Goal: Task Accomplishment & Management: Use online tool/utility

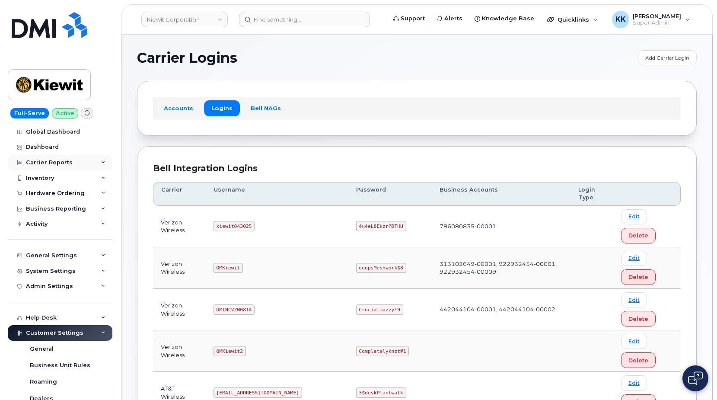
click at [53, 161] on div "Carrier Reports" at bounding box center [49, 162] width 47 height 7
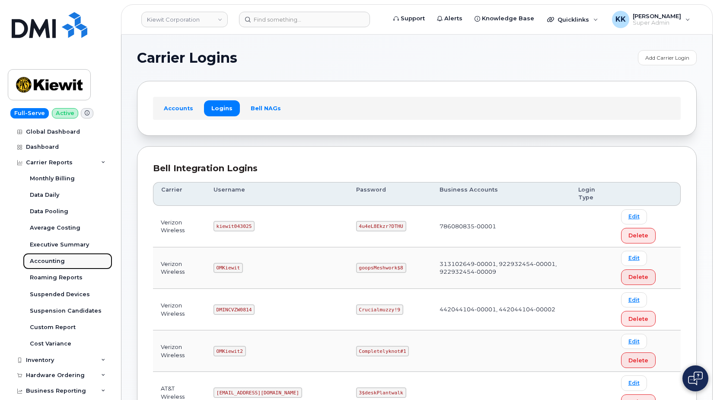
click at [51, 261] on div "Accounting" at bounding box center [47, 261] width 35 height 8
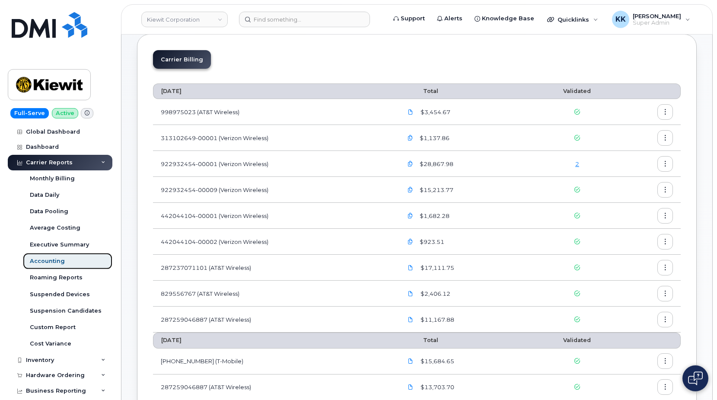
scroll to position [24, 0]
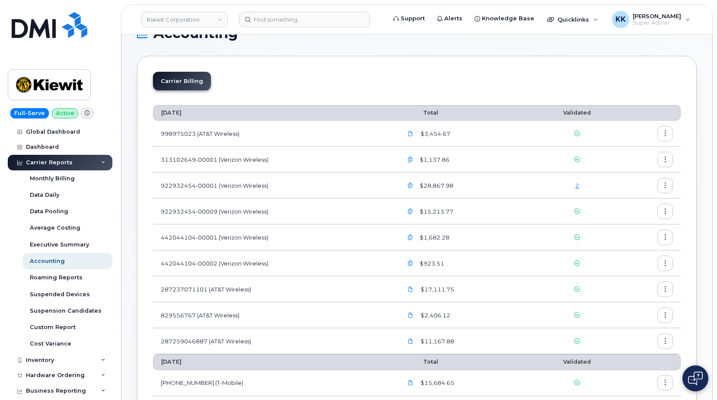
click at [578, 186] on link "2" at bounding box center [577, 185] width 4 height 7
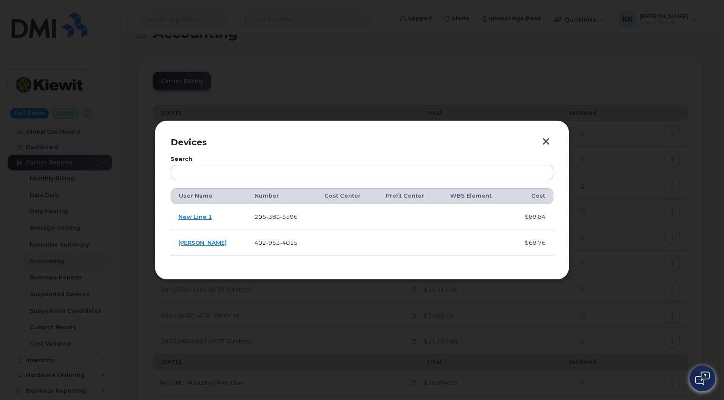
click at [547, 142] on button "button" at bounding box center [546, 142] width 13 height 12
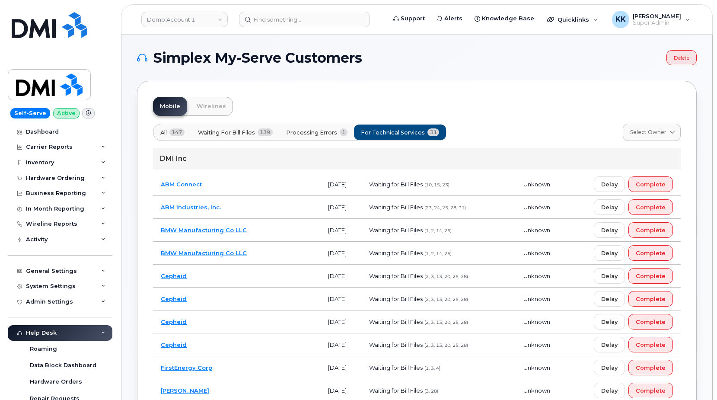
scroll to position [173, 0]
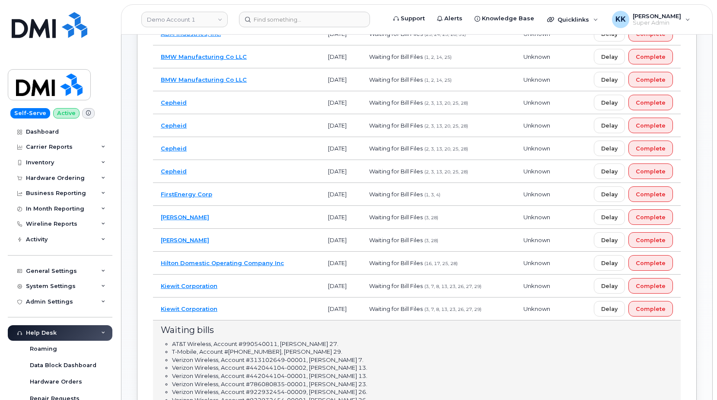
click at [290, 262] on td "Hilton Domestic Operating Company Inc" at bounding box center [236, 262] width 167 height 23
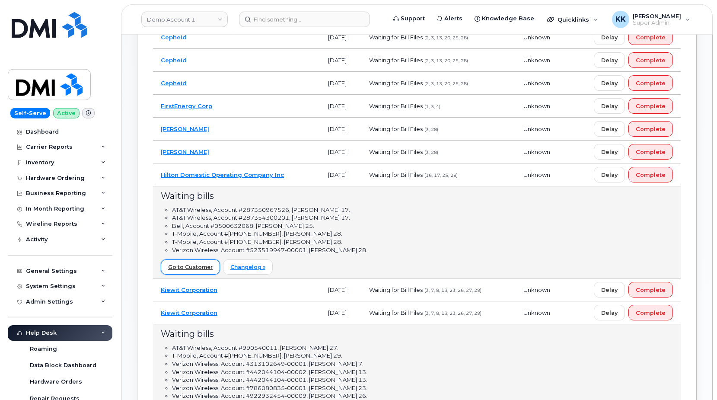
scroll to position [246, 0]
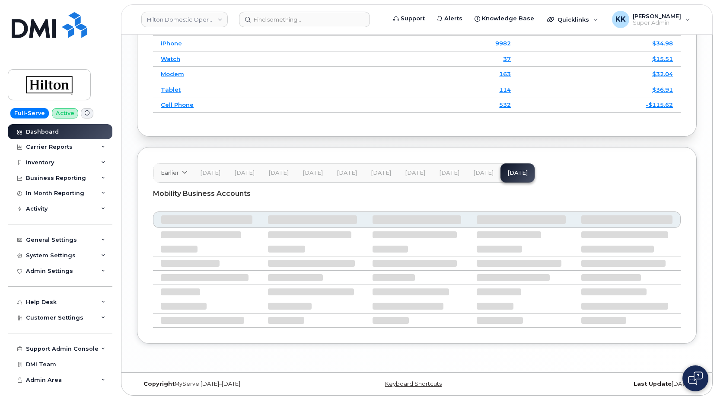
scroll to position [1363, 0]
click at [489, 176] on button "[DATE]" at bounding box center [483, 172] width 34 height 19
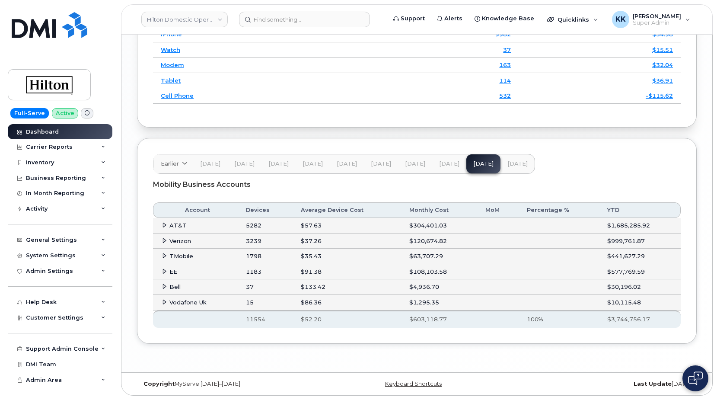
click at [162, 274] on icon at bounding box center [165, 271] width 6 height 6
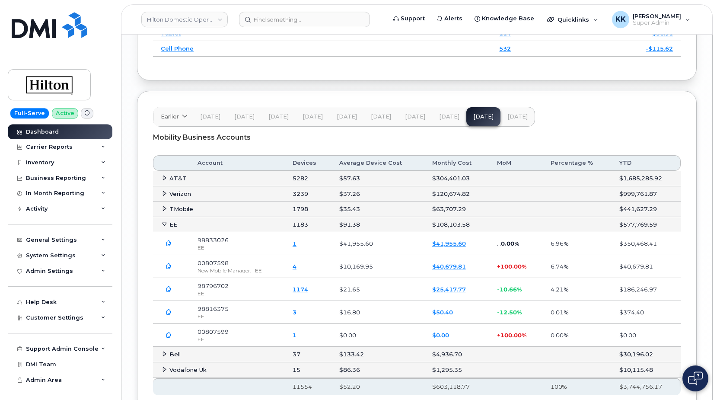
scroll to position [1407, 0]
click at [172, 273] on button "button" at bounding box center [169, 266] width 16 height 16
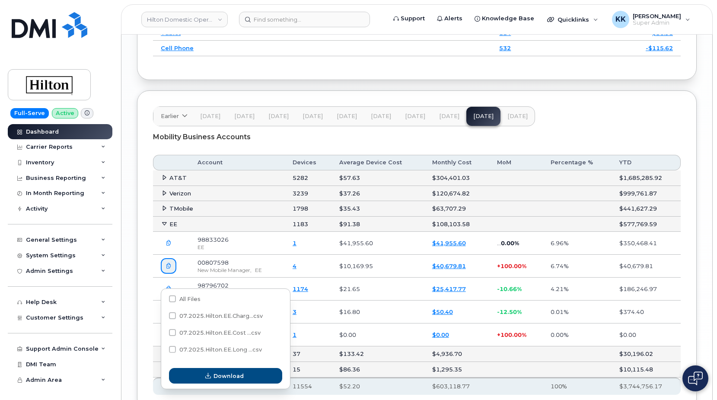
click at [166, 269] on icon "button" at bounding box center [169, 266] width 6 height 6
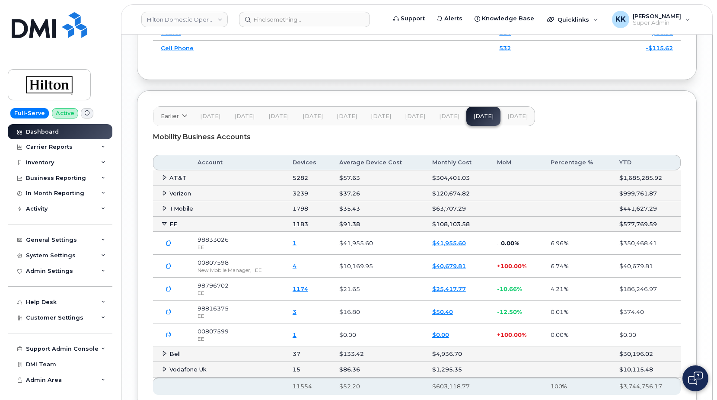
click at [171, 337] on icon "button" at bounding box center [169, 335] width 6 height 6
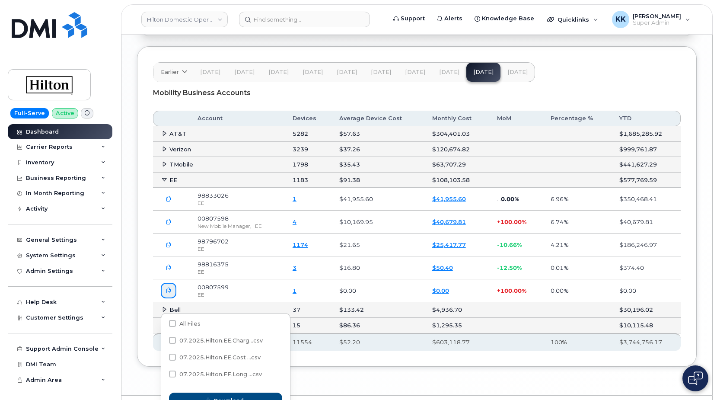
click at [172, 298] on button "button" at bounding box center [169, 291] width 16 height 16
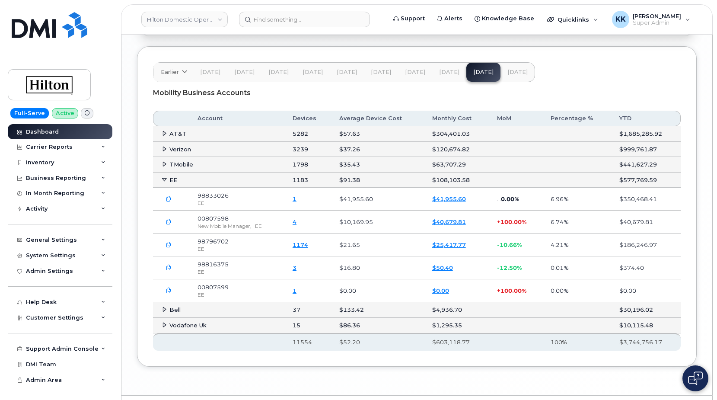
click at [524, 80] on button "[DATE]" at bounding box center [517, 72] width 34 height 19
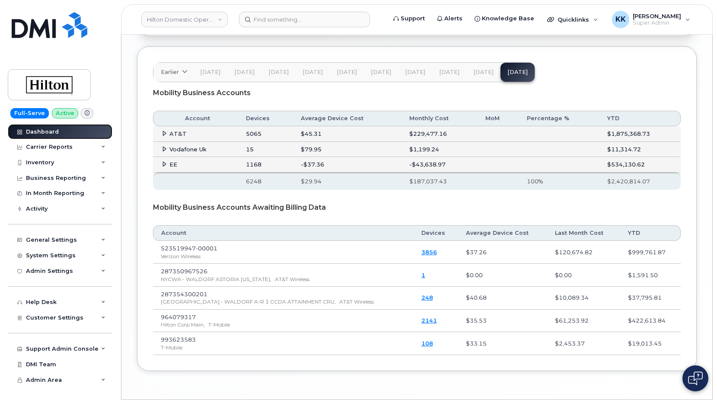
click at [48, 134] on div "Dashboard" at bounding box center [42, 131] width 33 height 7
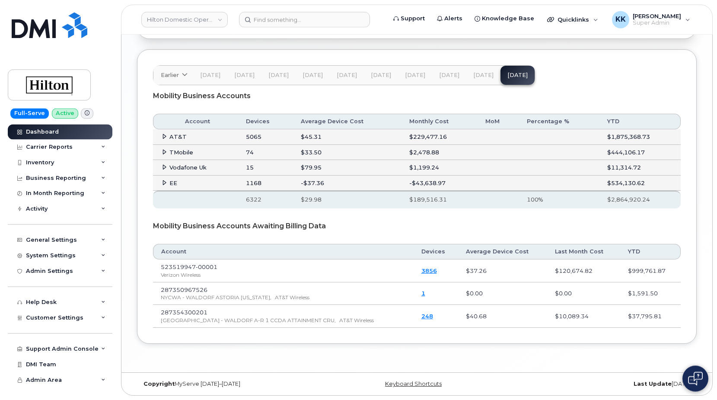
scroll to position [1461, 0]
click at [162, 149] on span at bounding box center [164, 151] width 7 height 7
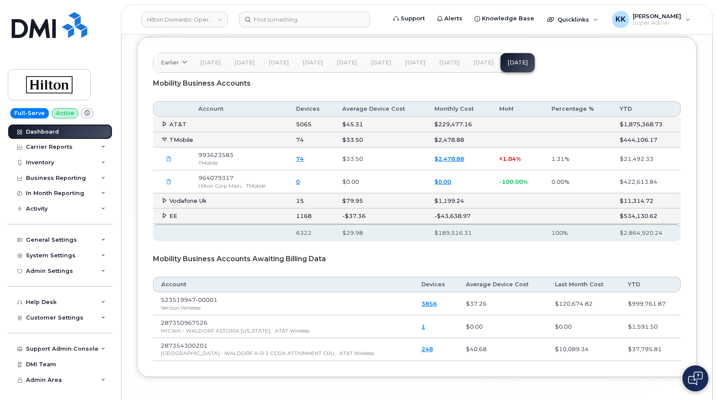
click at [52, 130] on div "Dashboard" at bounding box center [42, 131] width 33 height 7
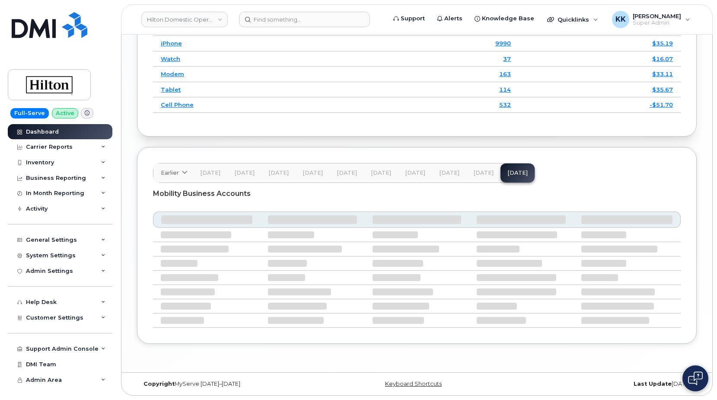
scroll to position [1363, 0]
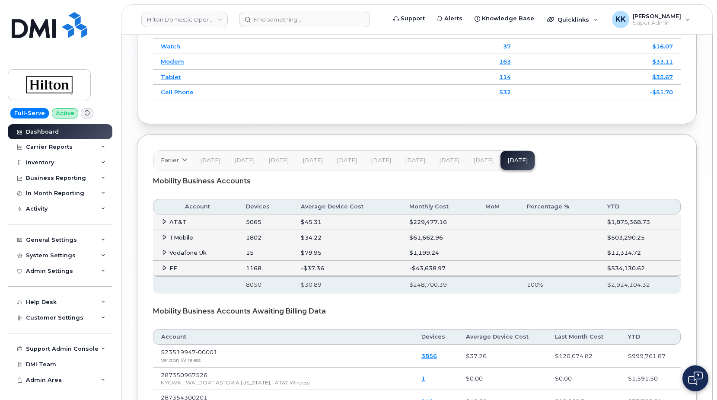
click at [159, 245] on td "TMobile" at bounding box center [195, 238] width 85 height 16
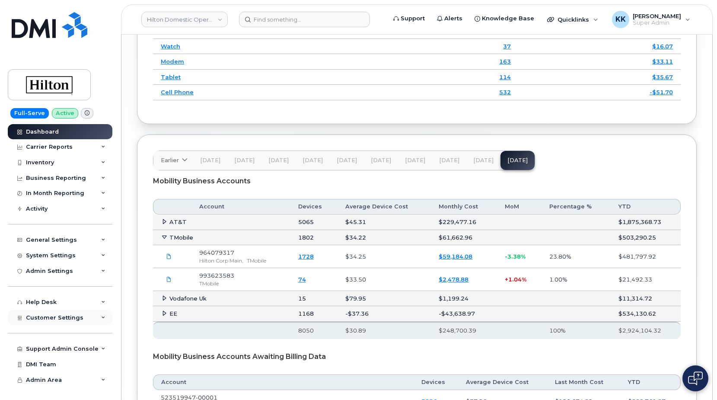
click at [58, 312] on div "Customer Settings" at bounding box center [60, 318] width 105 height 16
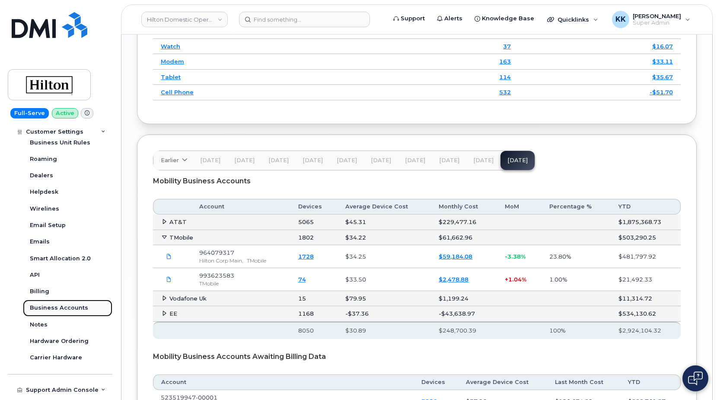
click at [60, 309] on div "Business Accounts" at bounding box center [59, 308] width 58 height 8
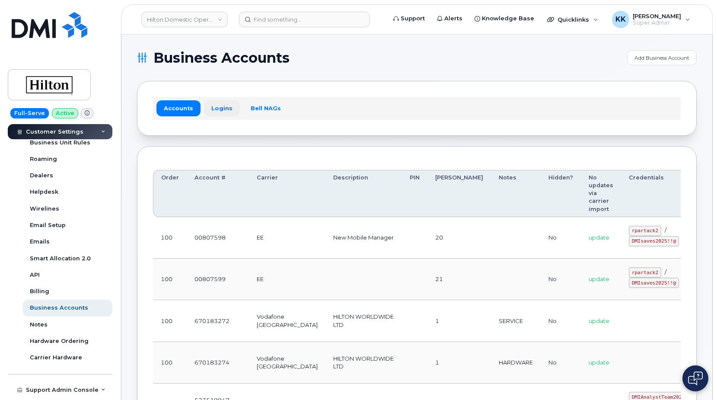
drag, startPoint x: 226, startPoint y: 97, endPoint x: 220, endPoint y: 106, distance: 11.3
click at [224, 97] on div "Accounts Logins Bell NAGs" at bounding box center [417, 108] width 560 height 54
click at [220, 106] on link "Logins" at bounding box center [222, 108] width 36 height 16
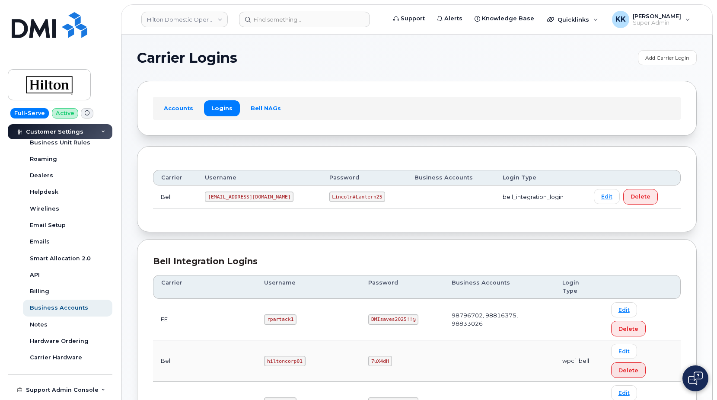
click at [243, 201] on code "ms-hilton@dminc.com" at bounding box center [249, 196] width 89 height 10
click at [241, 197] on code "ms-hilton@dminc.com" at bounding box center [249, 196] width 89 height 10
click at [334, 197] on code "Lincoln#Lantern25" at bounding box center [357, 196] width 56 height 10
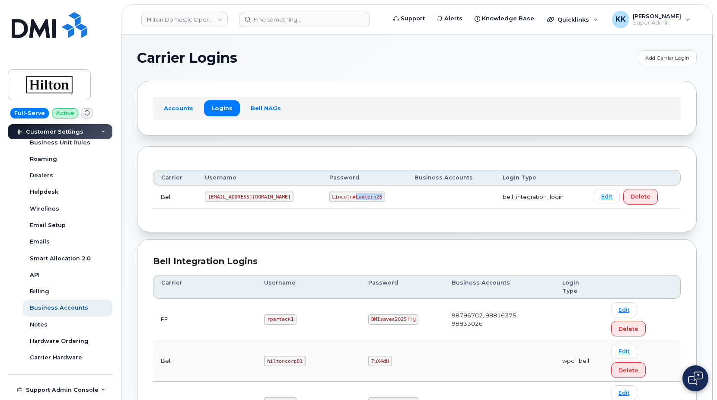
click at [334, 197] on code "Lincoln#Lantern25" at bounding box center [357, 196] width 56 height 10
click at [247, 195] on code "ms-hilton@dminc.com" at bounding box center [249, 196] width 89 height 10
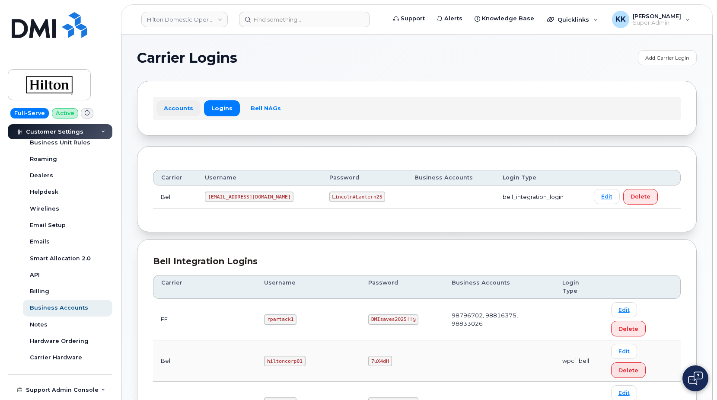
click at [181, 111] on link "Accounts" at bounding box center [178, 108] width 44 height 16
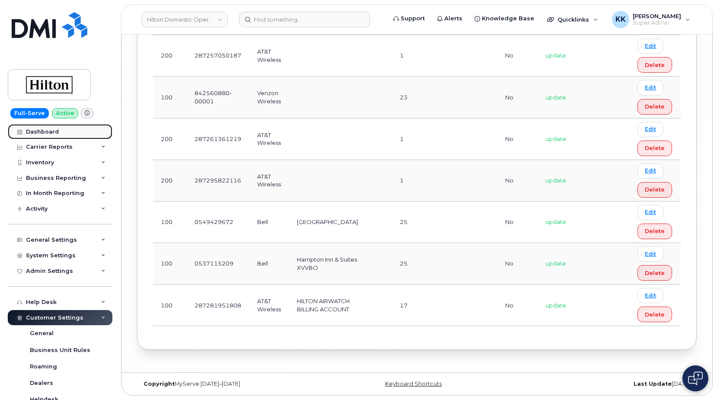
drag, startPoint x: 54, startPoint y: 133, endPoint x: 60, endPoint y: 133, distance: 6.0
click at [55, 133] on div "Dashboard" at bounding box center [42, 131] width 33 height 7
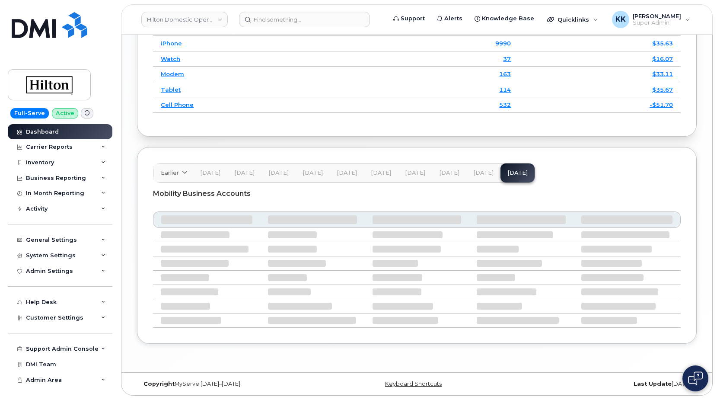
scroll to position [1363, 0]
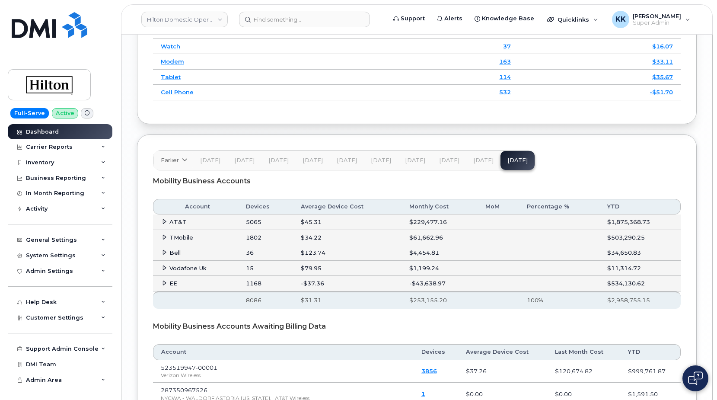
click at [163, 255] on icon at bounding box center [165, 252] width 6 height 6
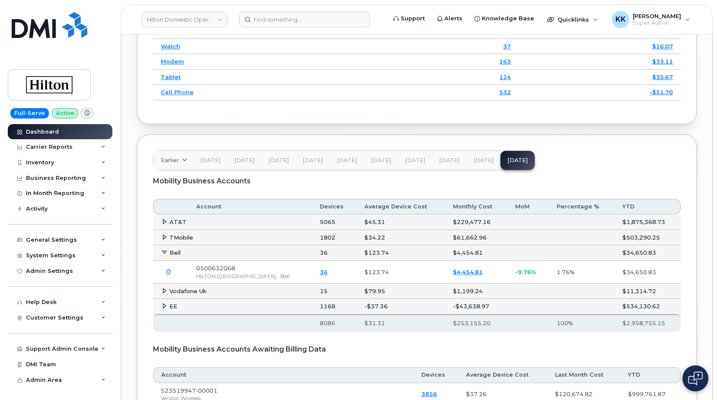
click at [165, 255] on icon at bounding box center [165, 252] width 6 height 6
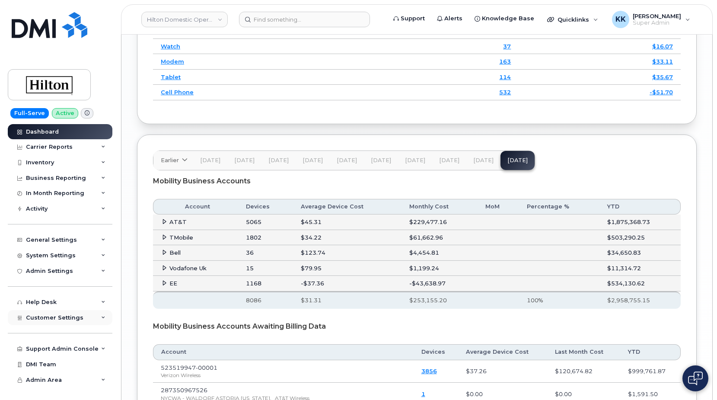
click at [36, 319] on span "Customer Settings" at bounding box center [54, 317] width 57 height 6
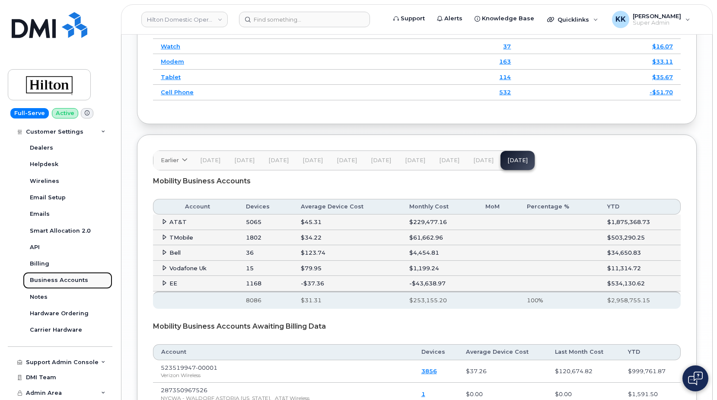
click at [57, 280] on div "Business Accounts" at bounding box center [59, 280] width 58 height 8
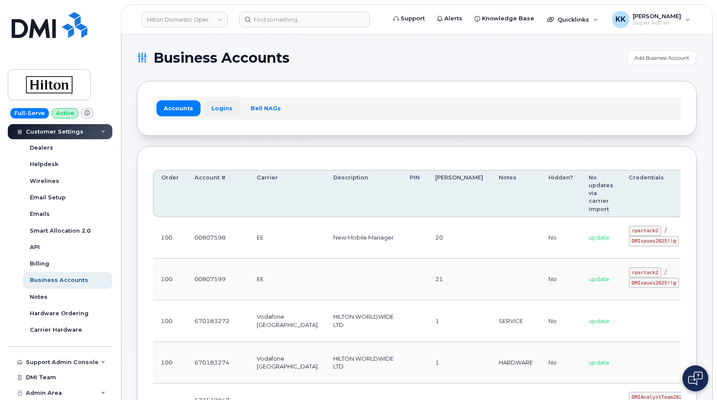
click at [216, 107] on link "Logins" at bounding box center [222, 108] width 36 height 16
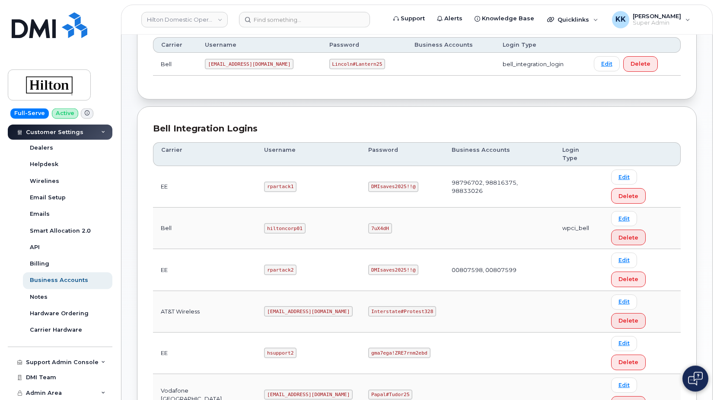
scroll to position [176, 0]
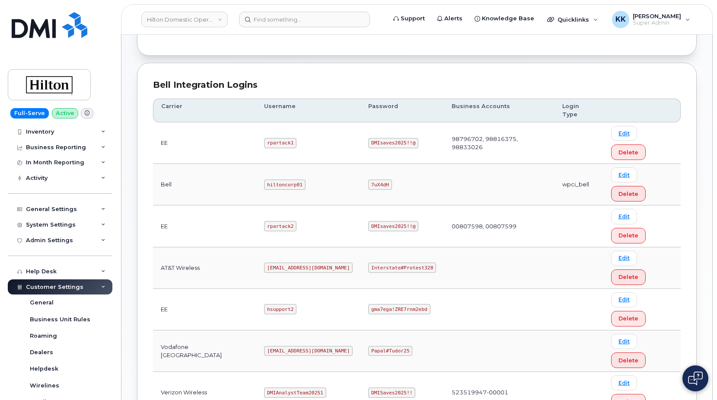
scroll to position [0, 0]
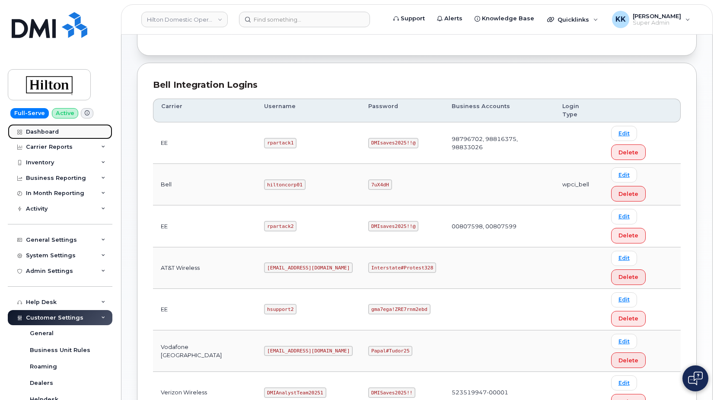
click at [54, 134] on div "Dashboard" at bounding box center [42, 131] width 33 height 7
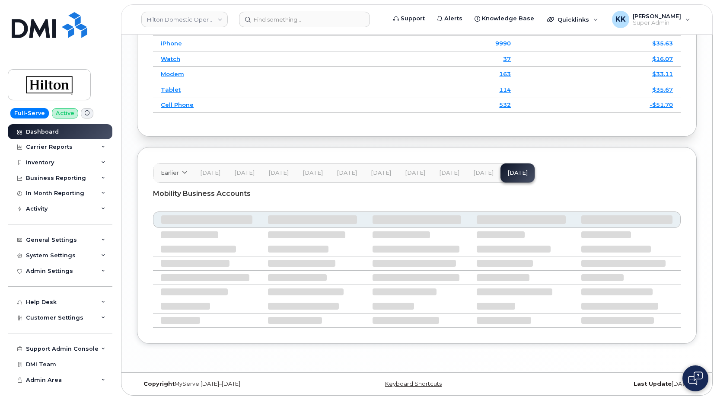
scroll to position [1363, 0]
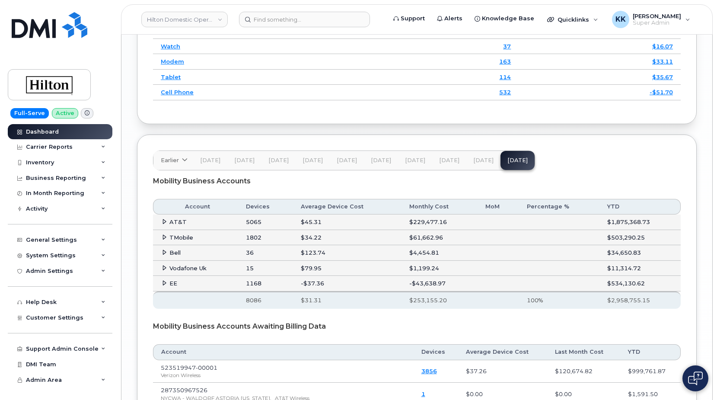
click at [161, 286] on span at bounding box center [164, 283] width 7 height 7
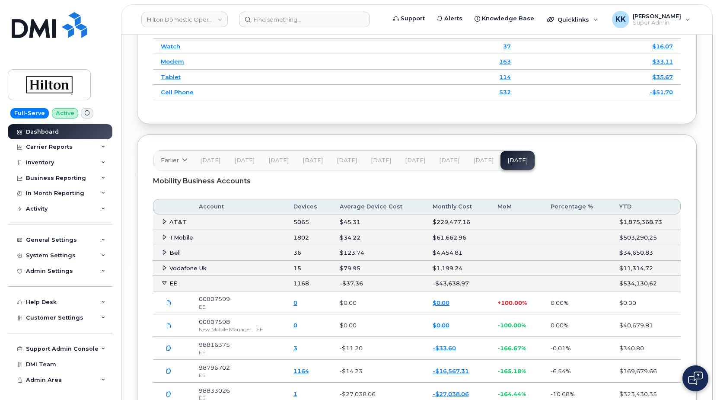
click at [166, 286] on icon at bounding box center [165, 283] width 6 height 6
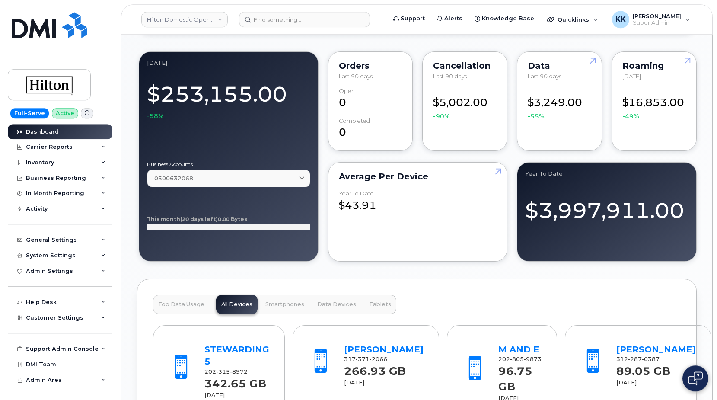
scroll to position [746, 0]
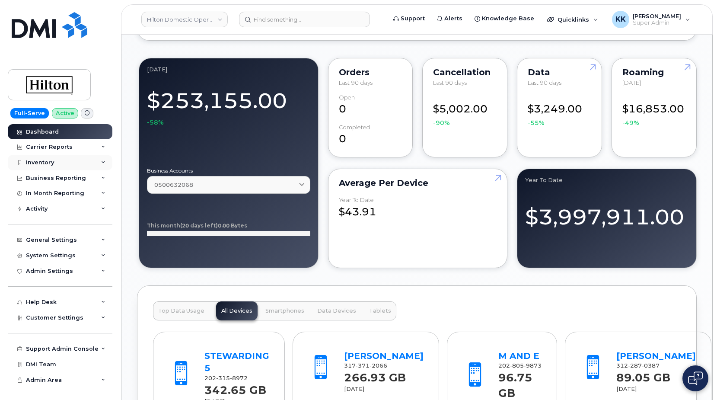
click at [53, 161] on div "Inventory" at bounding box center [40, 162] width 28 height 7
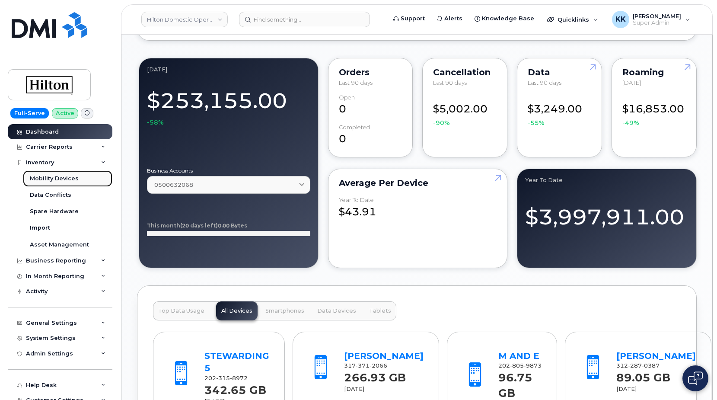
click at [50, 176] on div "Mobility Devices" at bounding box center [54, 179] width 49 height 8
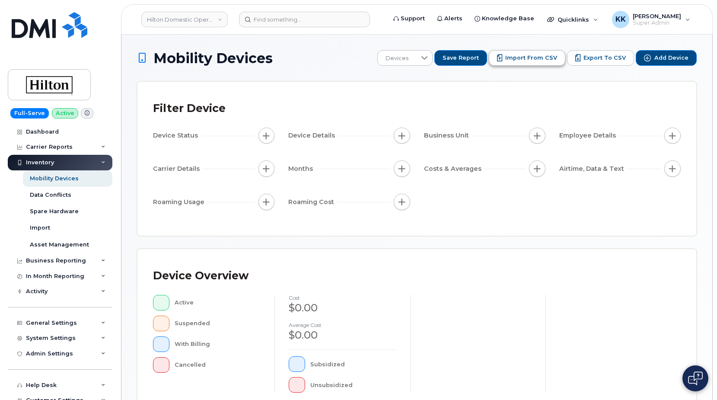
click at [535, 63] on button "Import from CSV" at bounding box center [527, 58] width 76 height 16
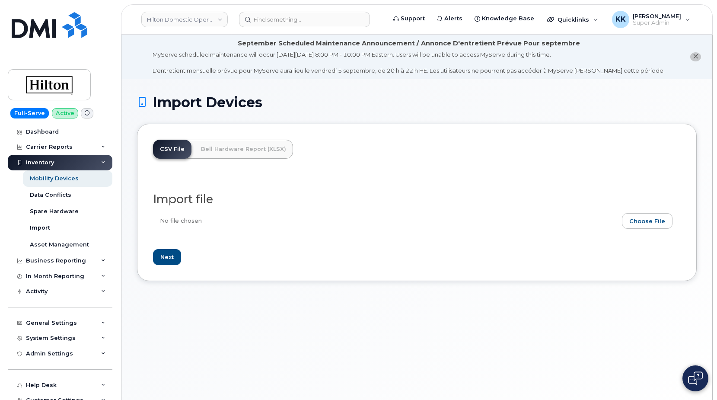
click at [642, 227] on input "file" at bounding box center [413, 223] width 521 height 20
type input "C:\fakepath\Hilton AT&T Inventory [DATE].csv"
click at [174, 258] on input "Next" at bounding box center [167, 257] width 28 height 16
type input "Loading..."
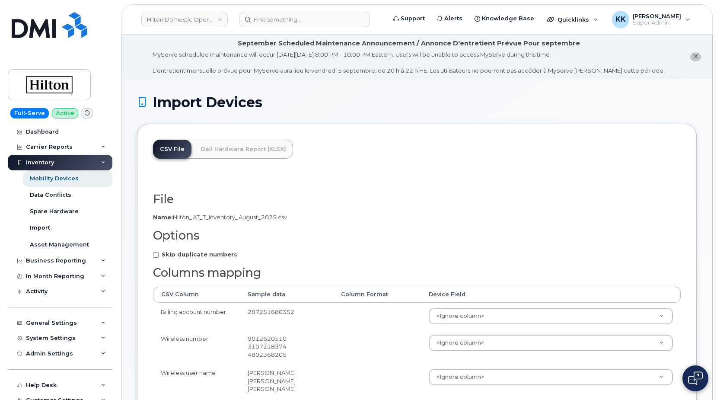
click at [171, 255] on strong "Skip duplicate numbers" at bounding box center [200, 254] width 76 height 7
click at [159, 255] on input "Skip duplicate numbers" at bounding box center [156, 255] width 6 height 6
checkbox input "true"
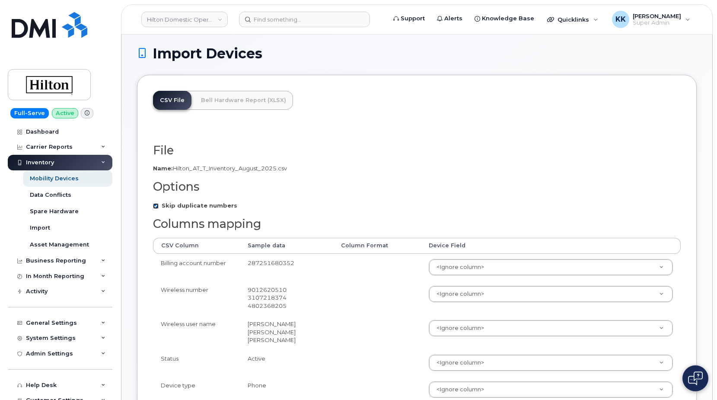
scroll to position [132, 0]
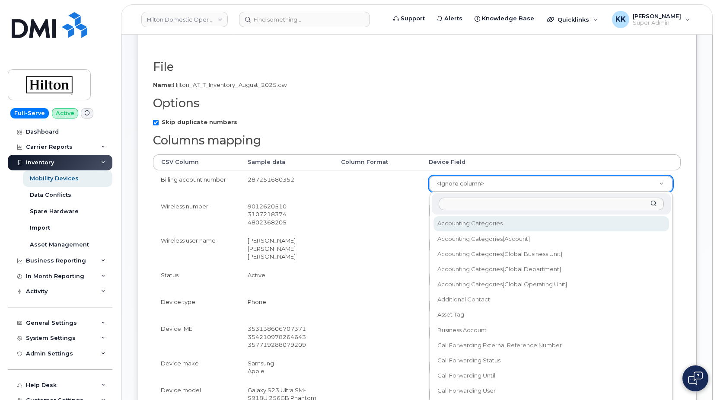
click at [451, 184] on body "Hilton Domestic Operating Company Inc Support Alerts Knowledge Base Quicklinks …" at bounding box center [358, 305] width 717 height 874
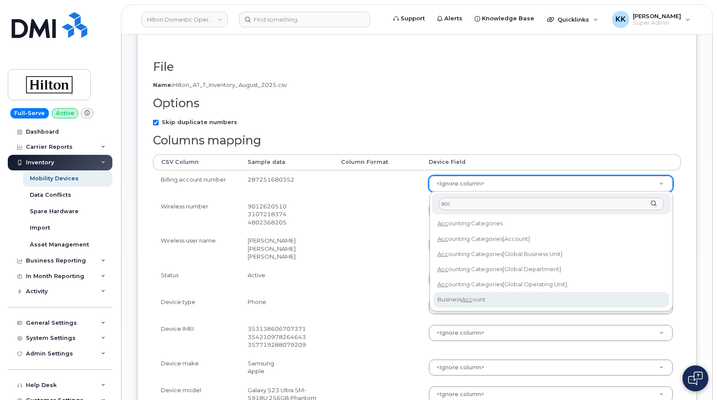
type input "acc"
select select "business_account_id"
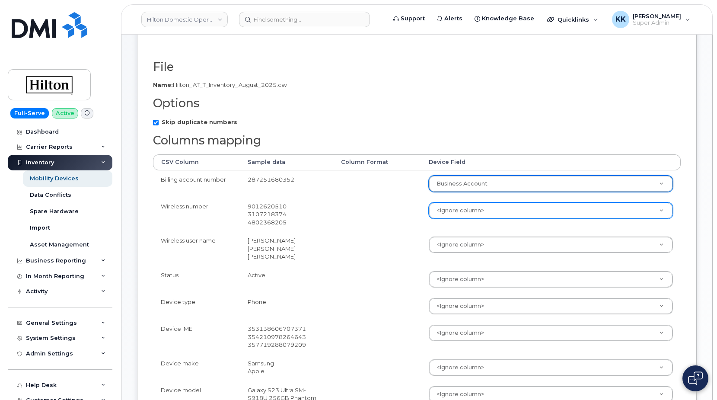
click at [445, 217] on body "Hilton Domestic Operating Company Inc Support Alerts Knowledge Base Quicklinks …" at bounding box center [358, 305] width 717 height 874
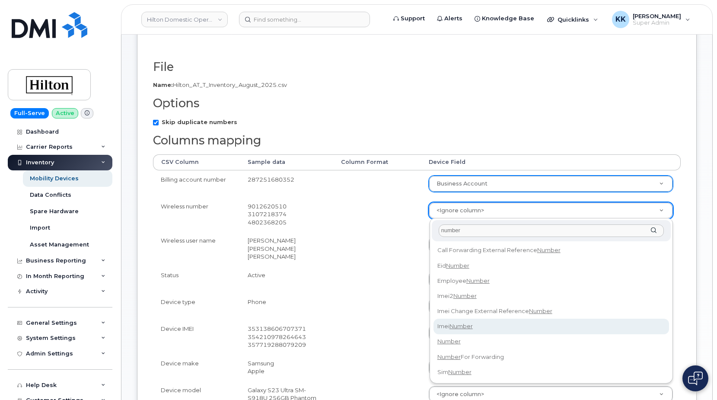
type input "number"
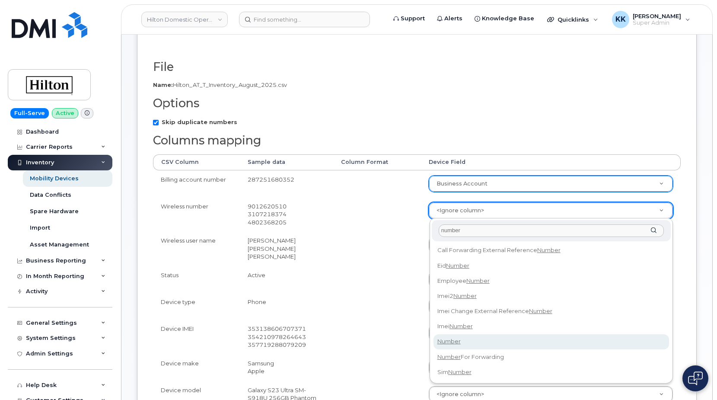
select select "number"
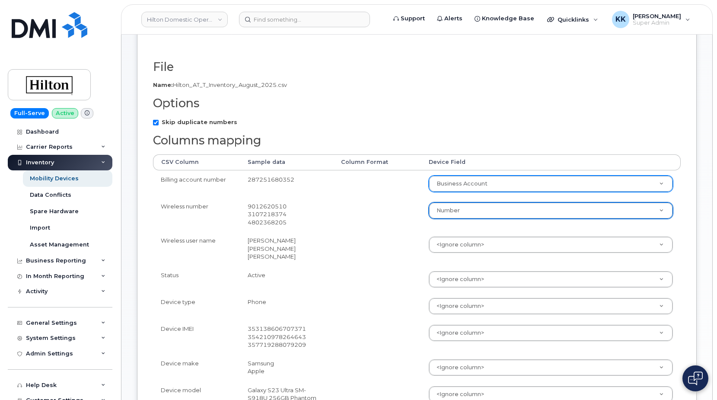
click at [477, 254] on td "<Ignore column> Accounting Categories Accounting Categories[Account] Accounting…" at bounding box center [551, 248] width 260 height 35
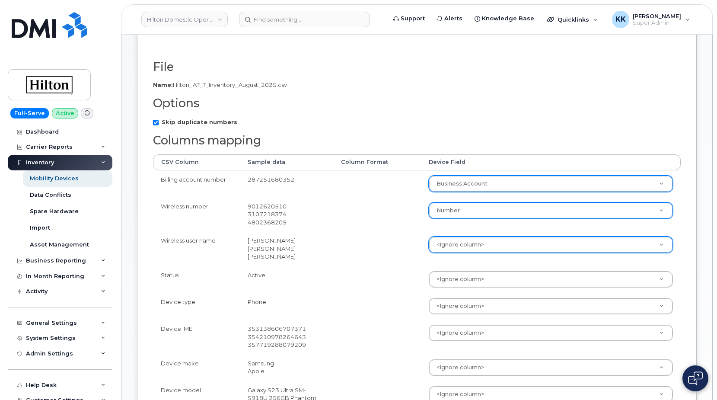
click at [477, 247] on body "Hilton Domestic Operating Company Inc Support Alerts Knowledge Base Quicklinks …" at bounding box center [358, 305] width 717 height 874
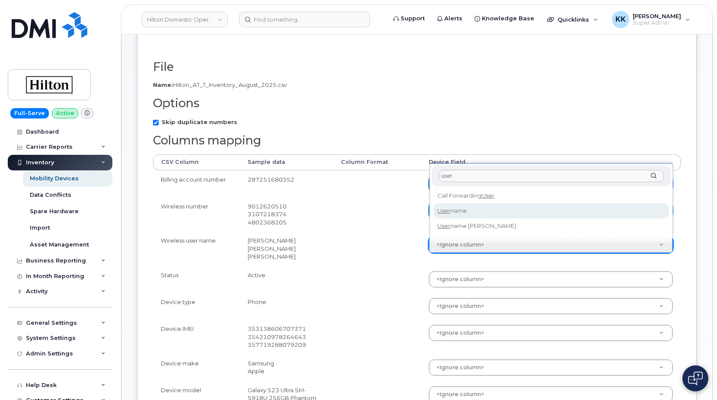
type input "user"
select select "username"
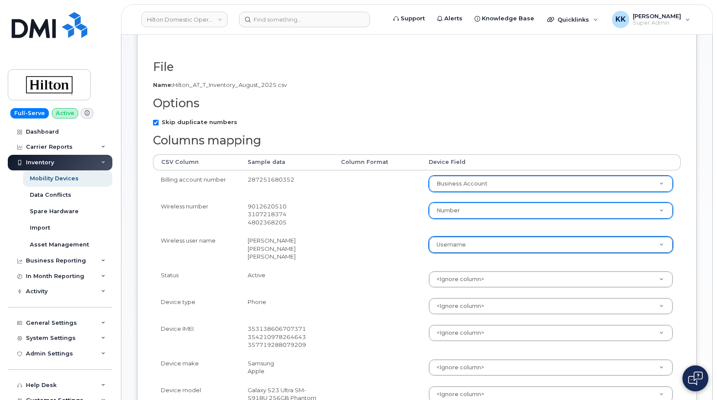
scroll to position [176, 0]
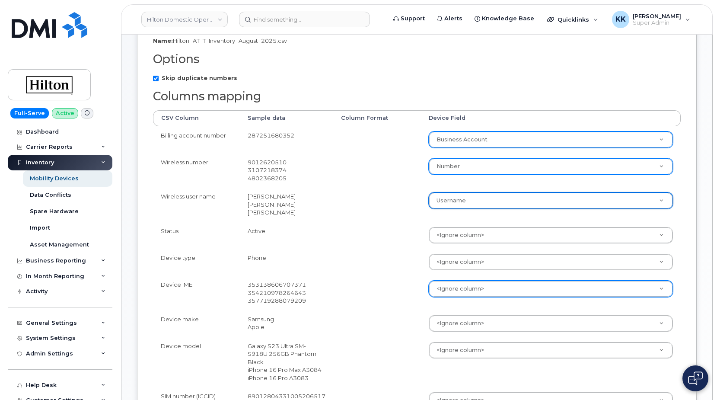
click at [452, 285] on body "Hilton Domestic Operating Company Inc Support Alerts Knowledge Base Quicklinks …" at bounding box center [358, 261] width 717 height 874
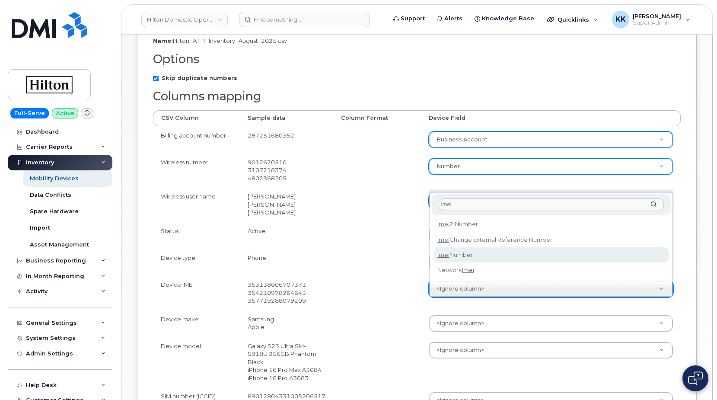
type input "imei"
select select "imei_number"
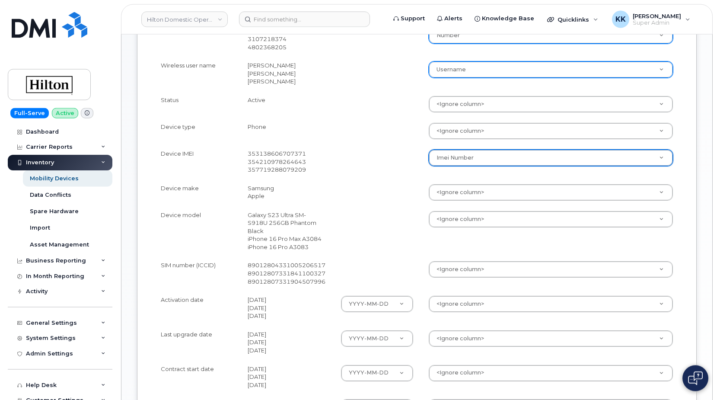
scroll to position [308, 0]
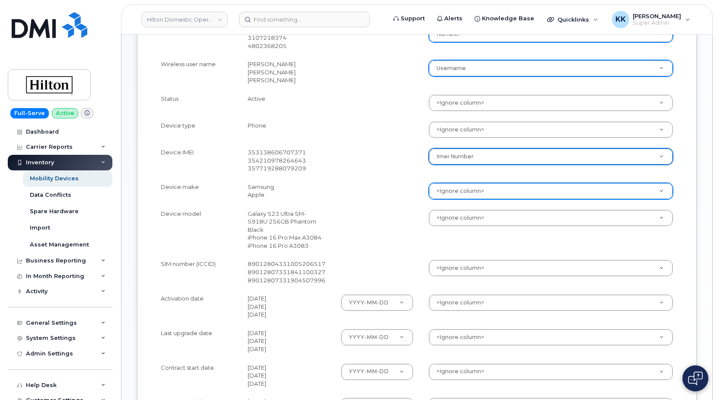
click at [455, 192] on body "Hilton Domestic Operating Company Inc Support Alerts Knowledge Base Quicklinks …" at bounding box center [358, 129] width 717 height 874
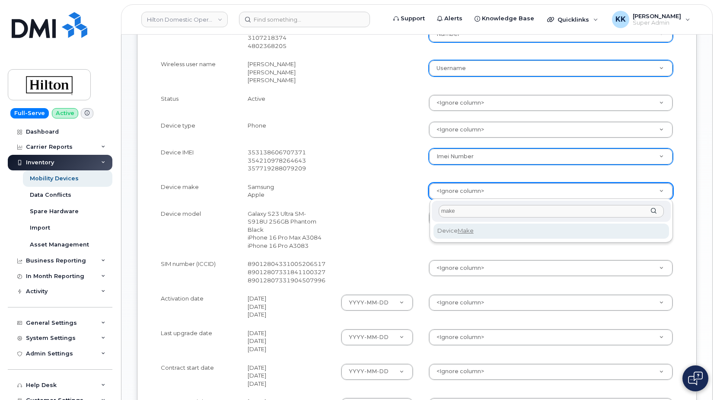
type input "make"
select select "device_make_id"
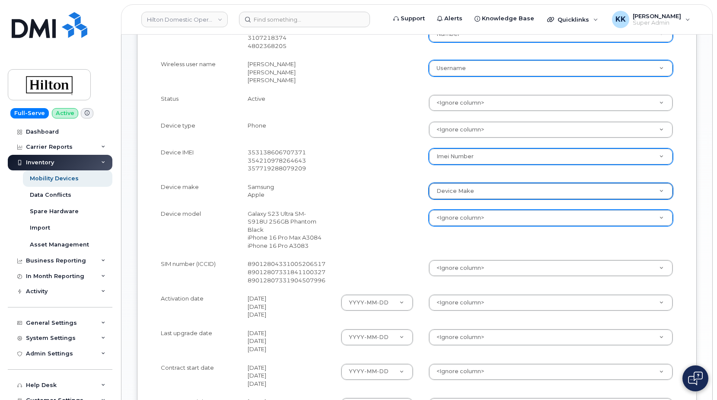
click at [461, 219] on body "Hilton Domestic Operating Company Inc Support Alerts Knowledge Base Quicklinks …" at bounding box center [358, 129] width 717 height 874
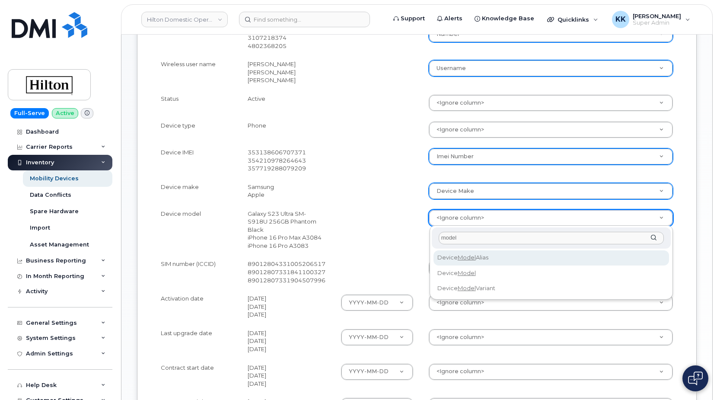
type input "model"
select select "device_model_alias"
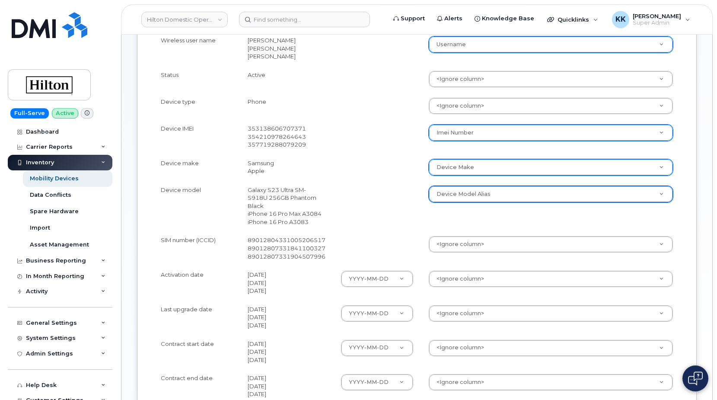
scroll to position [353, 0]
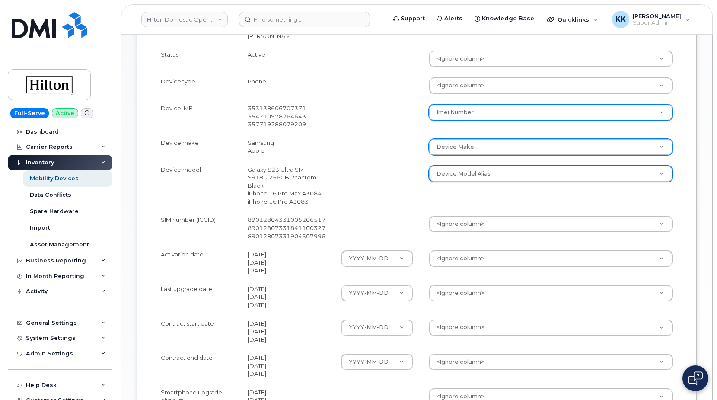
click at [455, 226] on td "<Ignore column> Accounting Categories Accounting Categories[Account] Accounting…" at bounding box center [551, 227] width 260 height 35
click at [456, 218] on body "Hilton Domestic Operating Company Inc Support Alerts Knowledge Base Quicklinks …" at bounding box center [358, 84] width 717 height 874
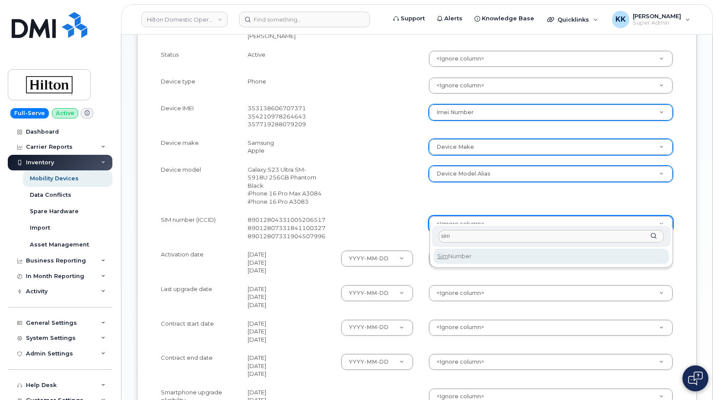
type input "sim"
select select "sim_number"
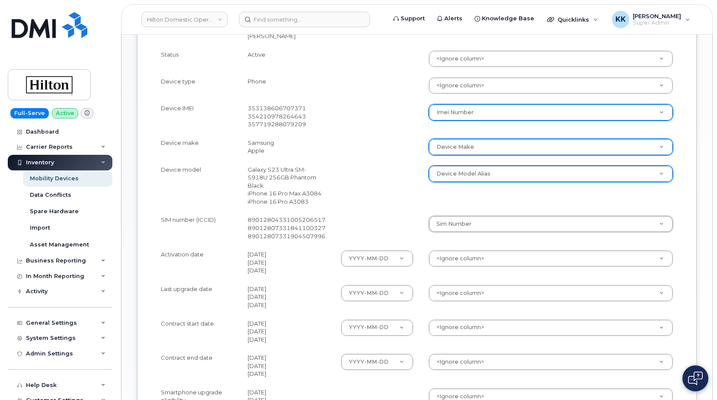
click at [452, 248] on body "Hilton Domestic Operating Company Inc Support Alerts Knowledge Base Quicklinks …" at bounding box center [358, 84] width 717 height 874
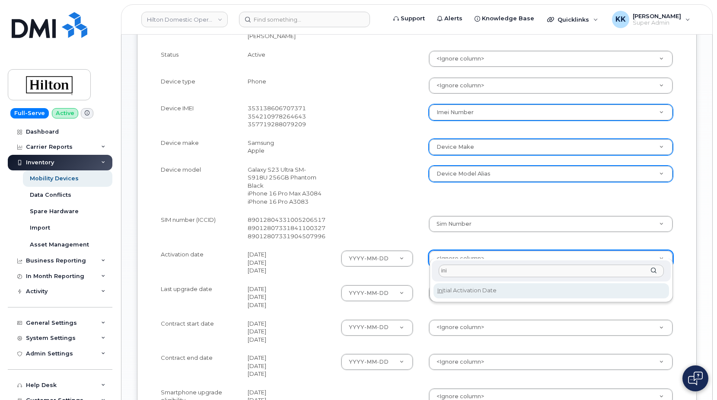
type input "ini"
select select "initial_activation_date"
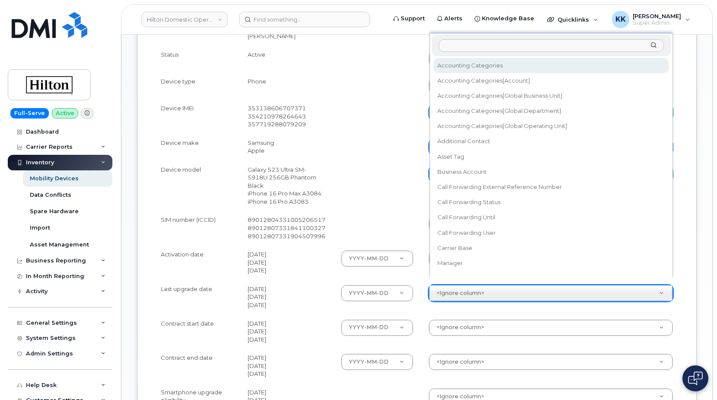
click at [480, 289] on body "Hilton Domestic Operating Company Inc Support Alerts Knowledge Base Quicklinks …" at bounding box center [358, 84] width 717 height 874
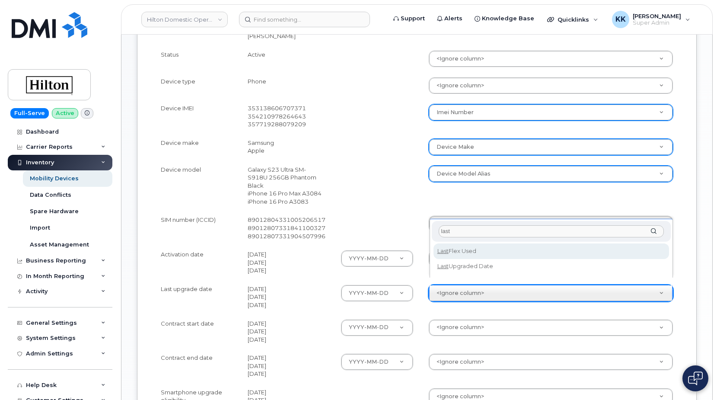
type input "last"
select select "last_upgraded_date"
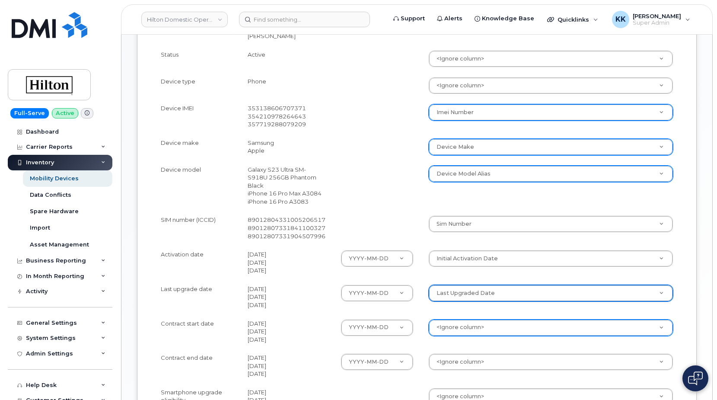
click at [463, 316] on body "Hilton Domestic Operating Company Inc Support Alerts Knowledge Base Quicklinks …" at bounding box center [358, 84] width 717 height 874
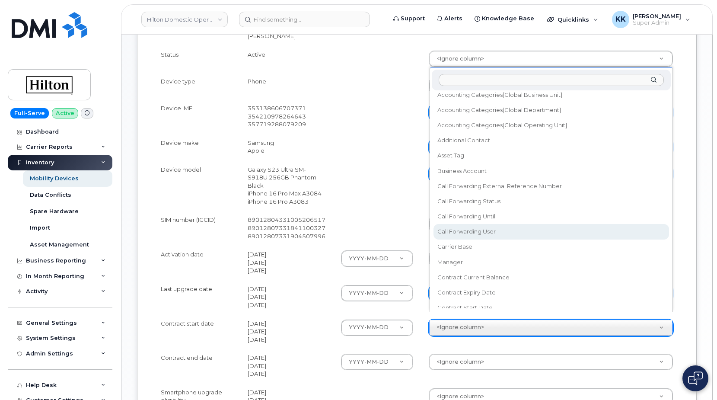
scroll to position [49, 0]
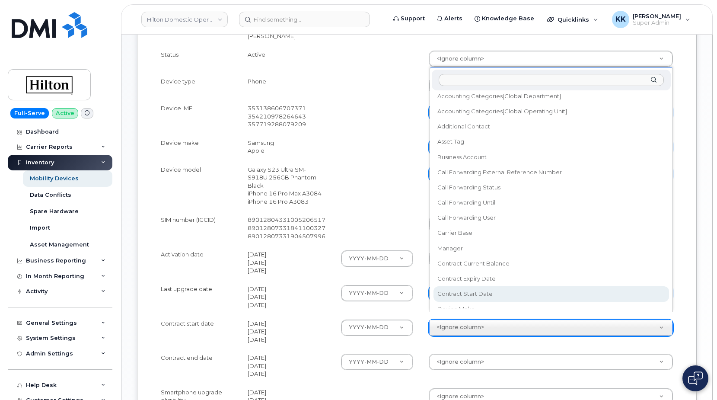
select select "contract_start_date"
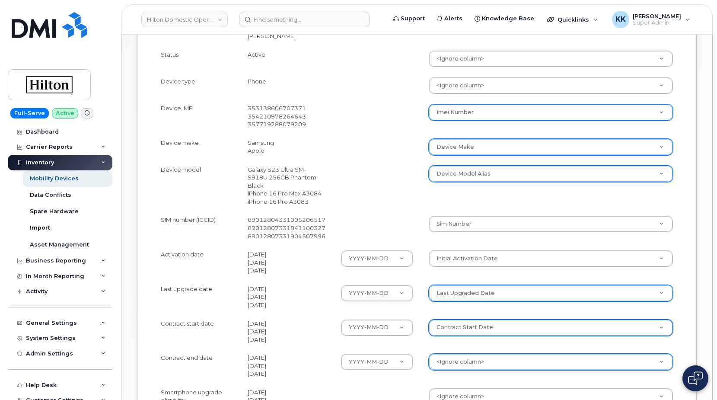
click at [463, 360] on body "Hilton Domestic Operating Company Inc Support Alerts Knowledge Base Quicklinks …" at bounding box center [358, 84] width 717 height 874
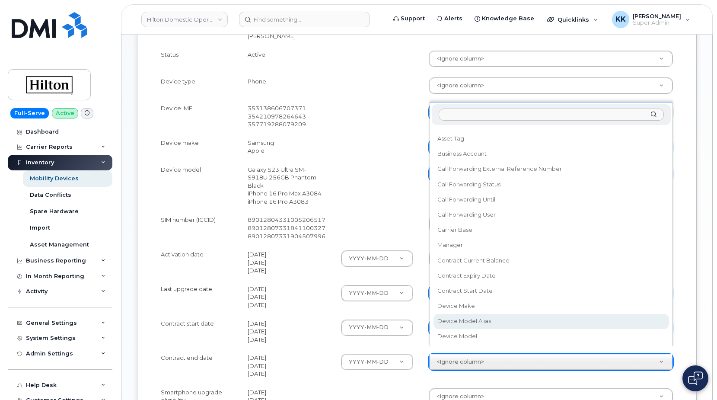
scroll to position [91, 0]
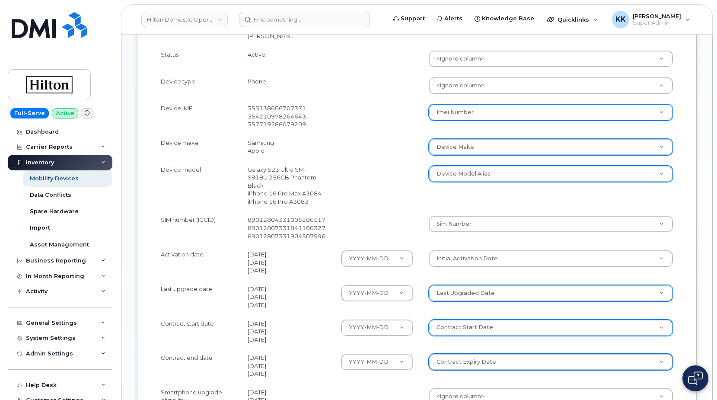
select select "contract_expiry_date"
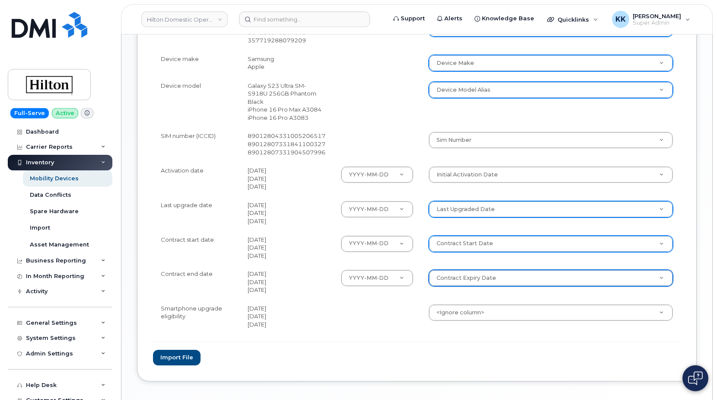
scroll to position [441, 0]
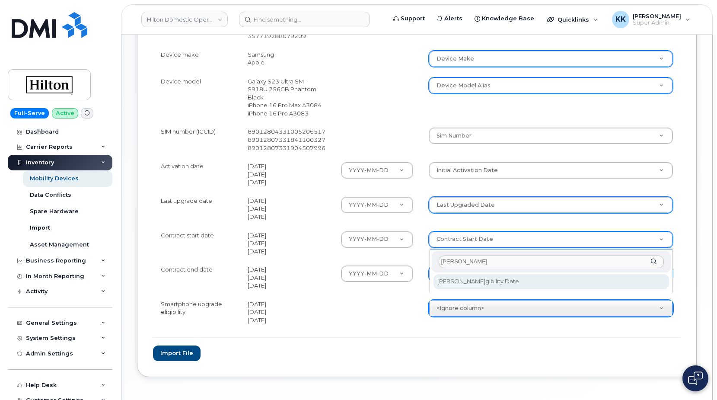
type input "eli"
select select "eligibility_date"
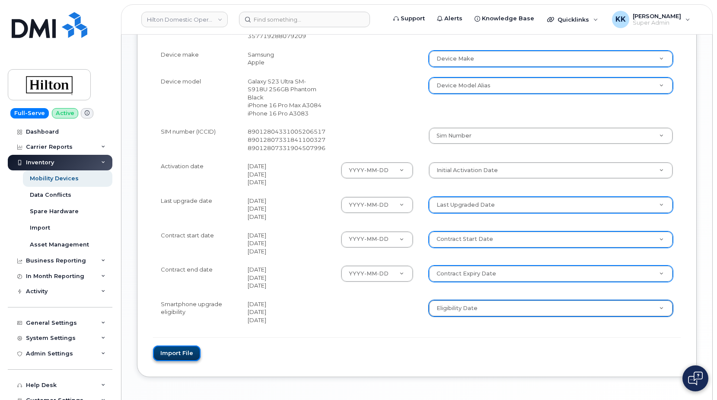
click at [172, 345] on button "Import file" at bounding box center [177, 353] width 48 height 16
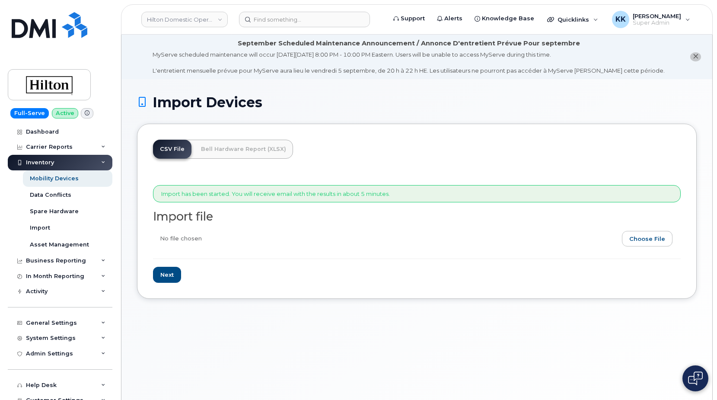
click at [410, 318] on div "Import Devices CSV File Bell Hardware Report (XLSX) Import has been started. Yo…" at bounding box center [416, 250] width 591 height 342
click at [636, 246] on input "file" at bounding box center [413, 241] width 521 height 20
type input "C:\fakepath\Hilton AT&T Inventory August 2025.csv"
click at [166, 278] on input "Next" at bounding box center [167, 275] width 28 height 16
type input "Loading..."
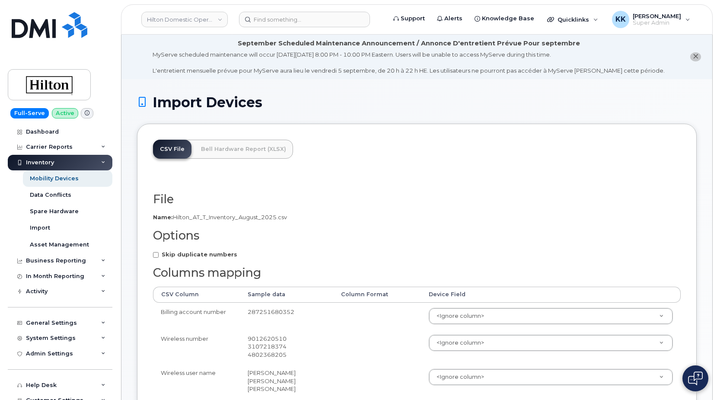
click at [181, 257] on strong "Skip duplicate numbers" at bounding box center [200, 254] width 76 height 7
click at [159, 257] on input "Skip duplicate numbers" at bounding box center [156, 255] width 6 height 6
checkbox input "true"
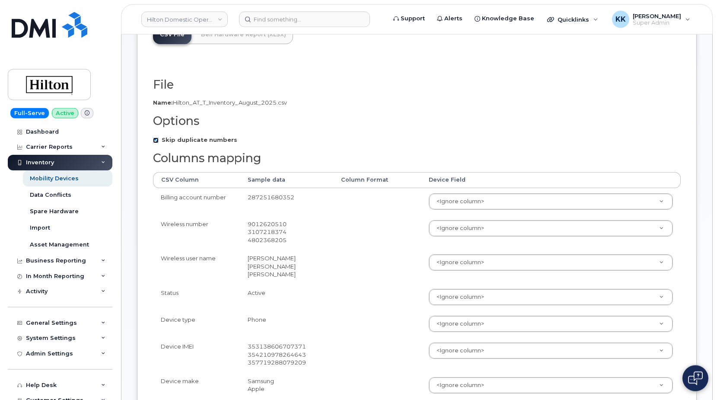
scroll to position [132, 0]
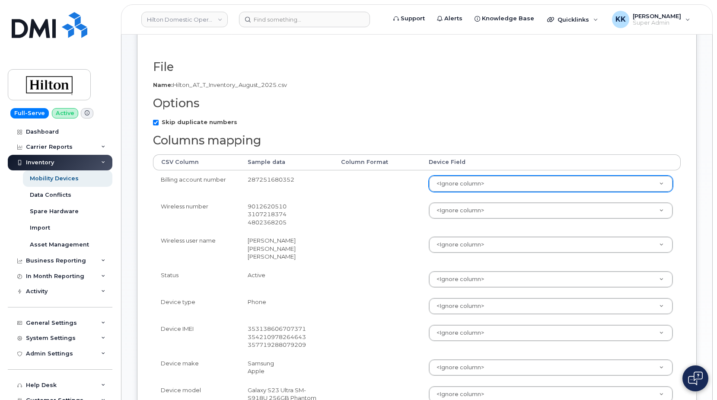
click at [455, 190] on body "Hilton Domestic Operating Company Inc Support Alerts Knowledge Base Quicklinks …" at bounding box center [358, 305] width 717 height 874
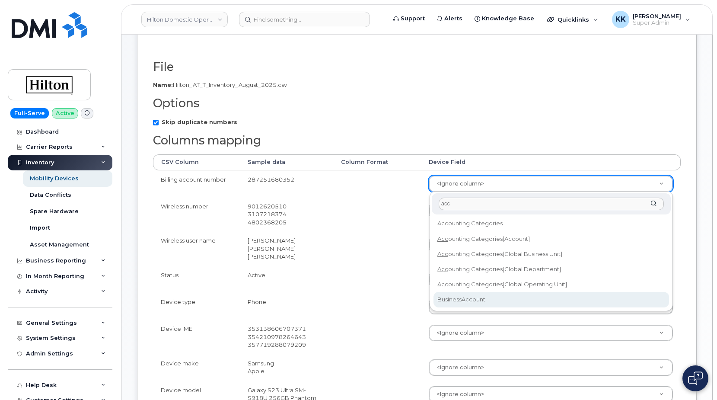
type input "acc"
select select "business_account_id"
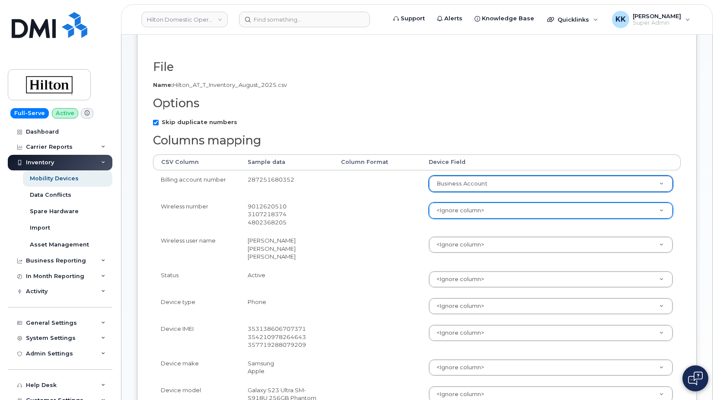
click at [464, 216] on body "Hilton Domestic Operating Company Inc Support Alerts Knowledge Base Quicklinks …" at bounding box center [358, 305] width 717 height 874
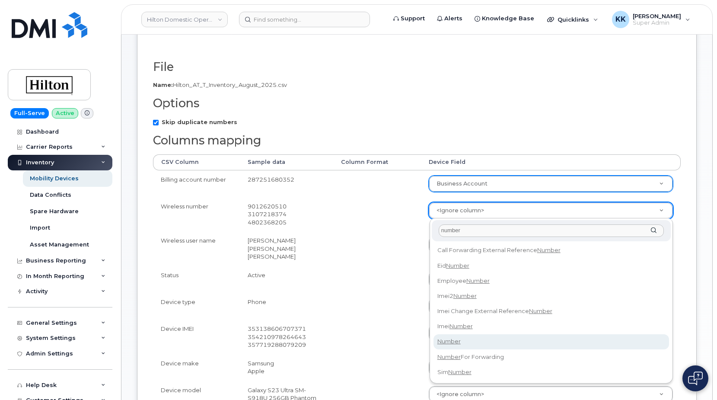
type input "number"
select select "number"
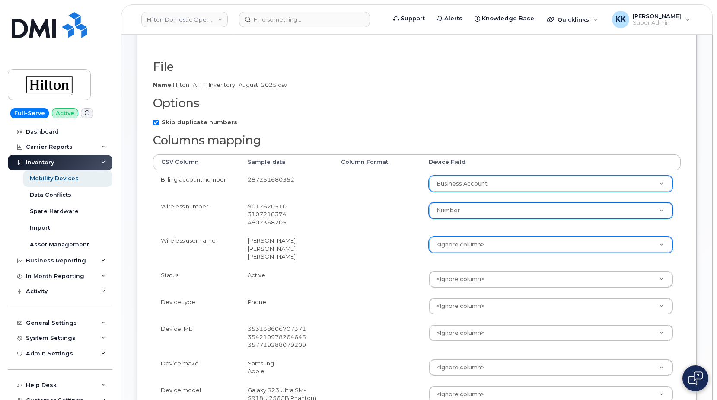
click at [454, 241] on body "Hilton Domestic Operating Company Inc Support Alerts Knowledge Base Quicklinks …" at bounding box center [358, 305] width 717 height 874
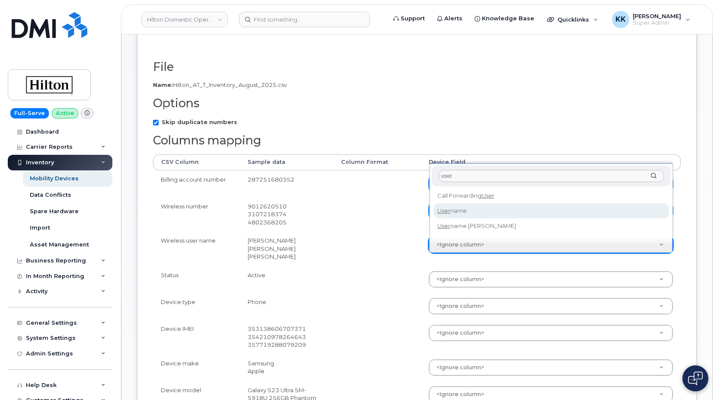
type input "user"
select select "username"
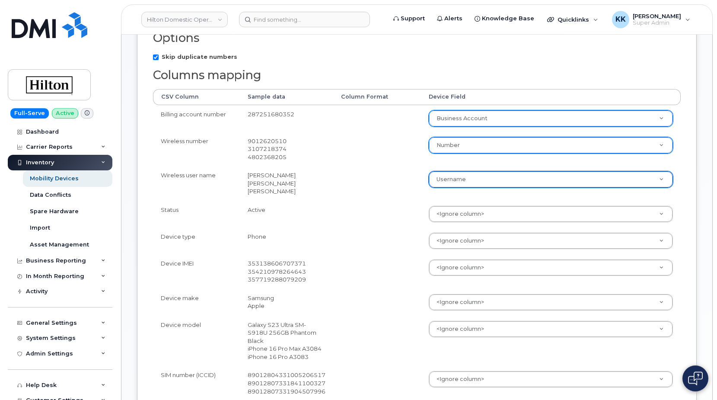
scroll to position [220, 0]
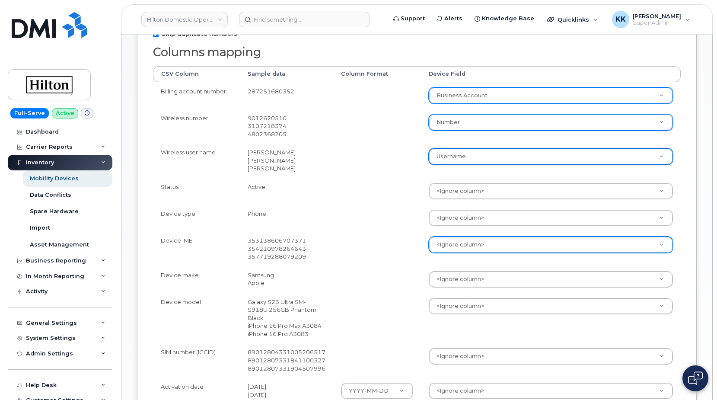
click at [452, 248] on body "Hilton Domestic Operating Company Inc Support Alerts Knowledge Base Quicklinks …" at bounding box center [358, 217] width 717 height 874
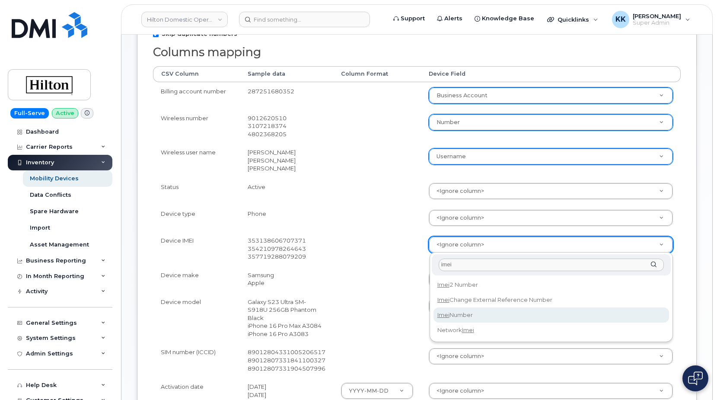
type input "imei"
select select "imei_number"
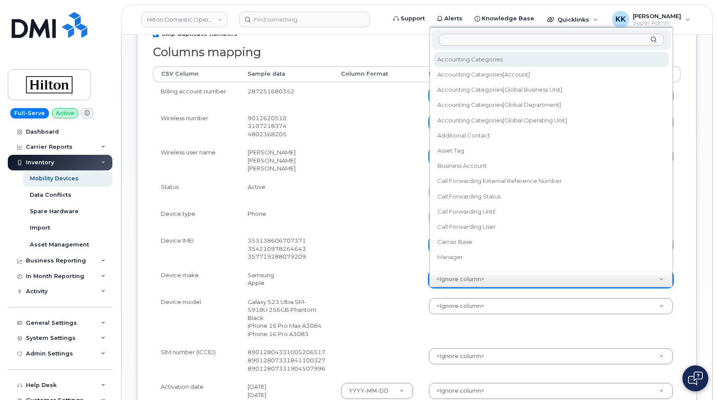
click at [460, 278] on body "Hilton Domestic Operating Company Inc Support Alerts Knowledge Base Quicklinks …" at bounding box center [358, 217] width 717 height 874
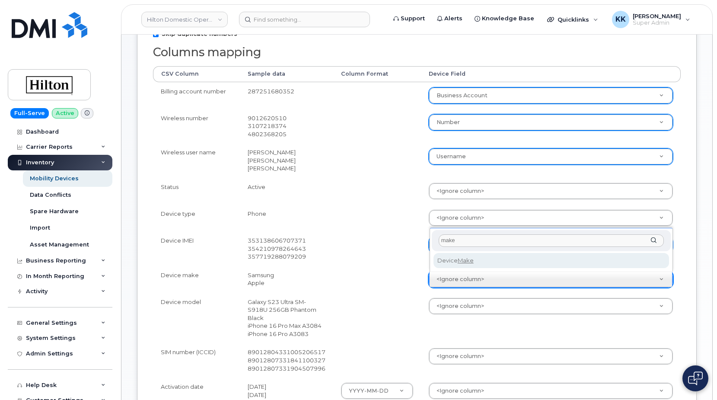
type input "make"
select select "device_make_id"
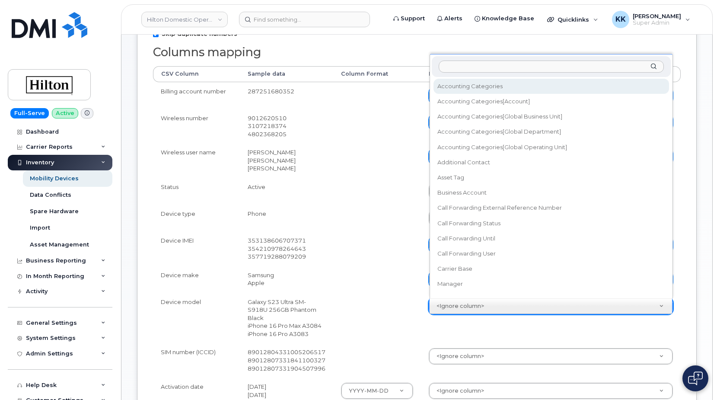
click at [450, 305] on body "Hilton Domestic Operating Company Inc Support Alerts Knowledge Base Quicklinks …" at bounding box center [358, 217] width 717 height 874
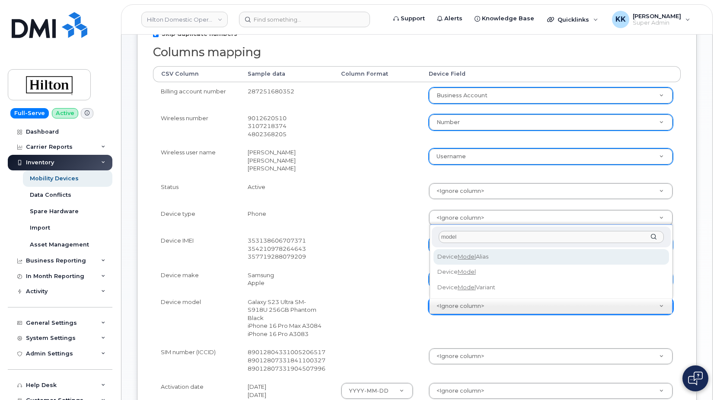
type input "model"
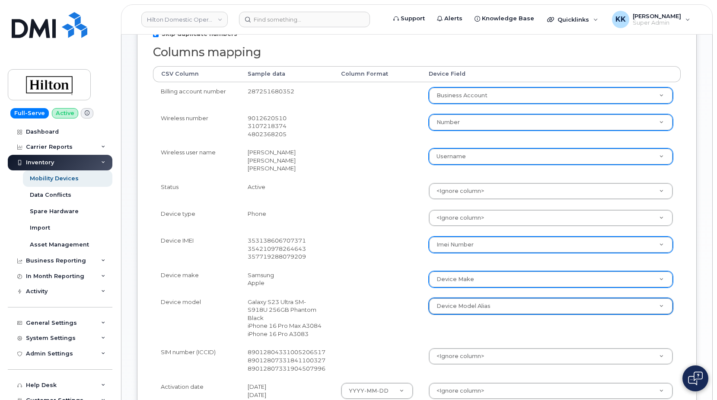
select select "device_model_alias"
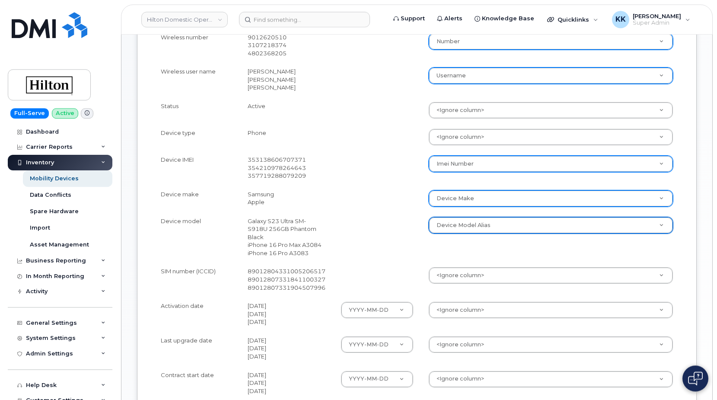
scroll to position [308, 0]
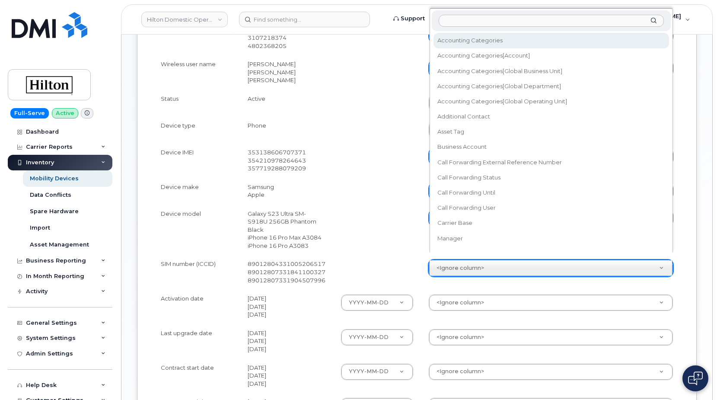
click at [455, 263] on body "Hilton Domestic Operating Company Inc Support Alerts Knowledge Base Quicklinks …" at bounding box center [358, 129] width 717 height 874
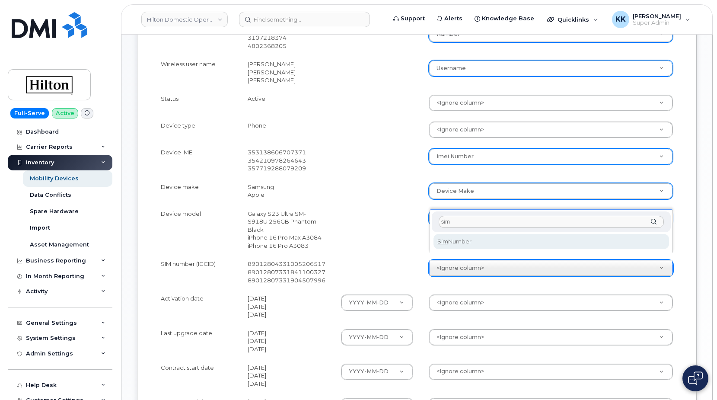
type input "sim"
select select "sim_number"
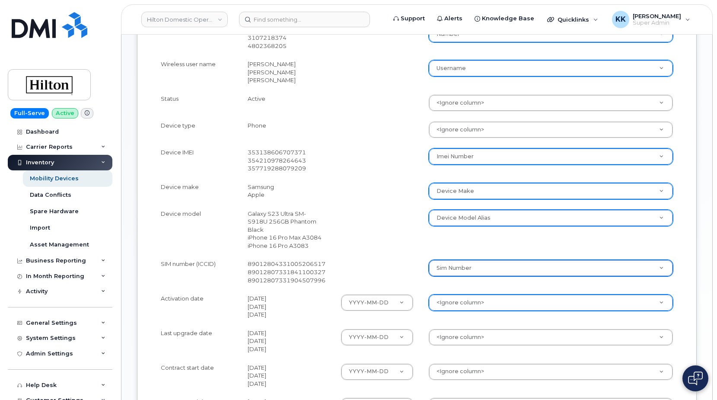
click at [455, 296] on body "Hilton Domestic Operating Company Inc Support Alerts Knowledge Base Quicklinks …" at bounding box center [358, 129] width 717 height 874
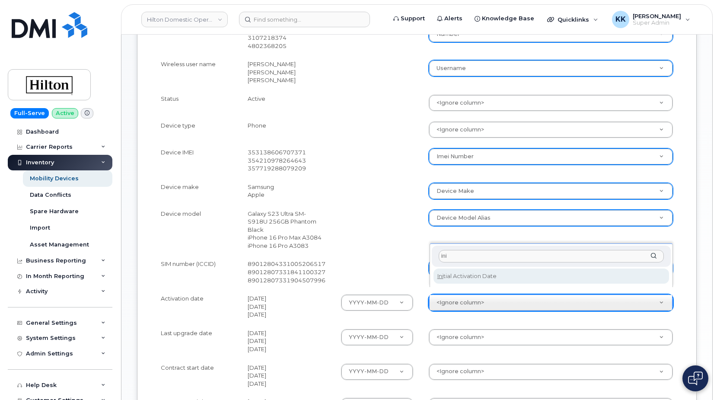
type input "ini"
select select "initial_activation_date"
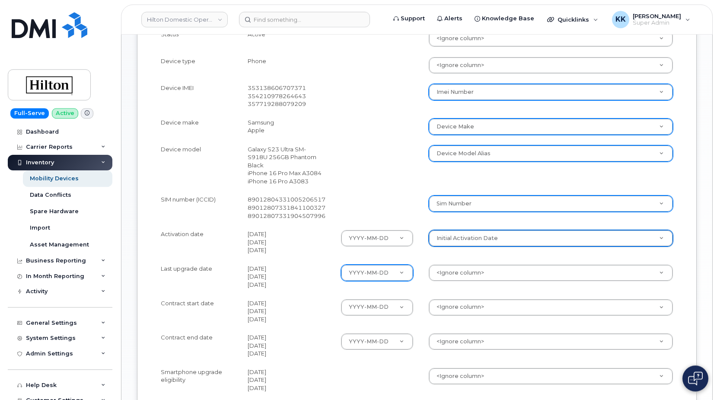
scroll to position [397, 0]
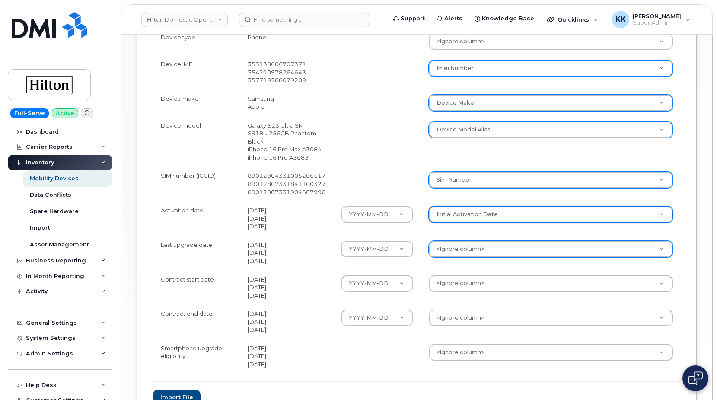
click at [464, 237] on body "Hilton Domestic Operating Company Inc Support Alerts Knowledge Base Quicklinks …" at bounding box center [358, 40] width 717 height 874
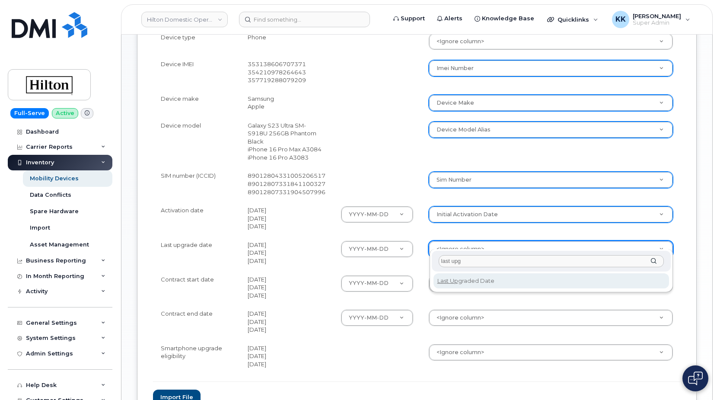
type input "last upg"
select select "last_upgraded_date"
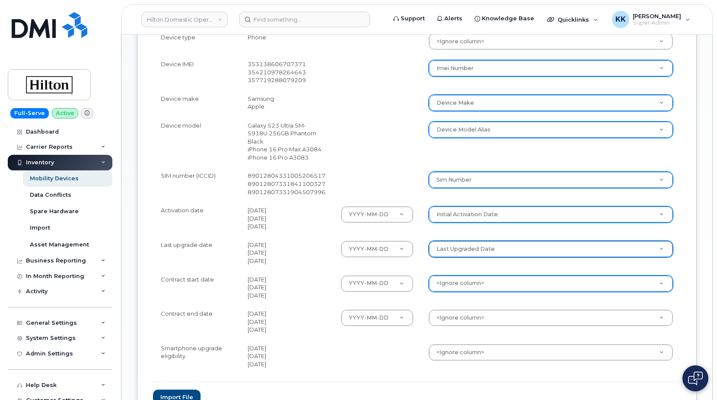
click at [467, 275] on body "Hilton Domestic Operating Company Inc Support Alerts Knowledge Base Quicklinks …" at bounding box center [358, 40] width 717 height 874
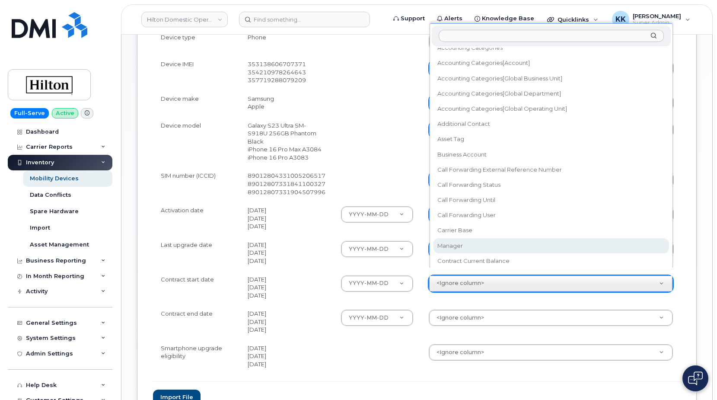
scroll to position [49, 0]
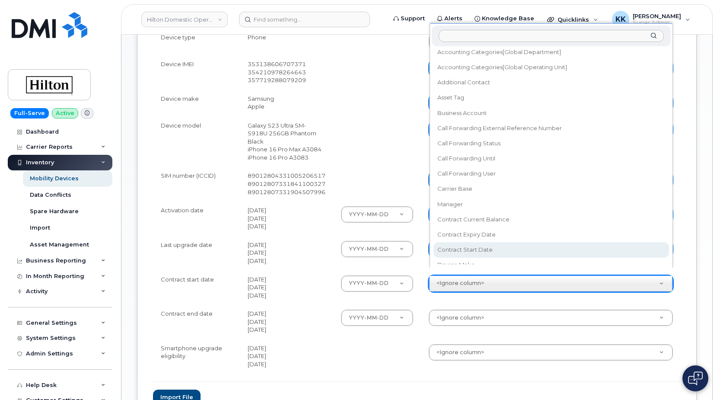
select select "contract_start_date"
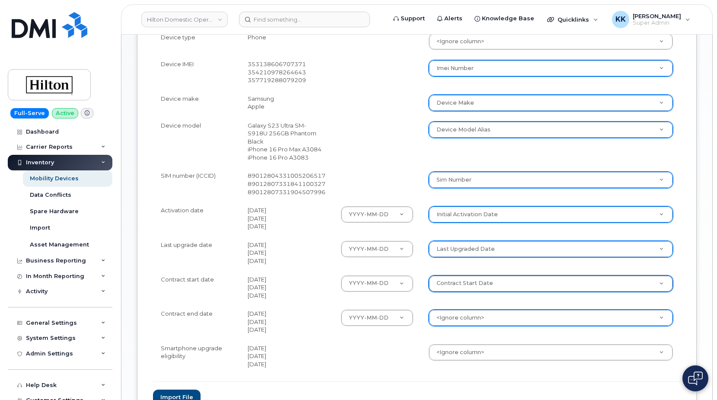
click at [475, 313] on body "Hilton Domestic Operating Company Inc Support Alerts Knowledge Base Quicklinks …" at bounding box center [358, 40] width 717 height 874
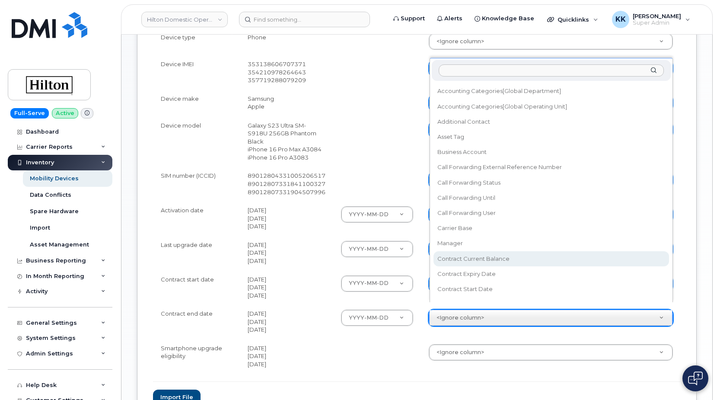
scroll to position [83, 0]
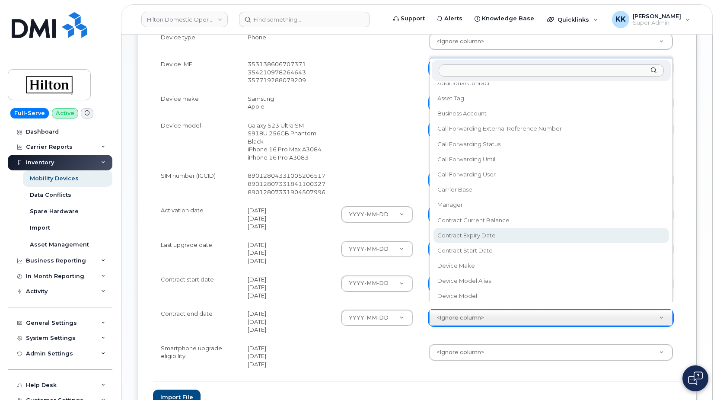
select select "contract_expiry_date"
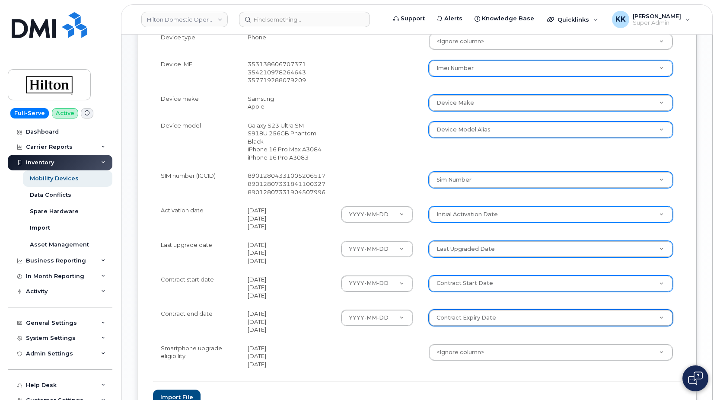
click at [457, 340] on body "Hilton Domestic Operating Company Inc Support Alerts Knowledge Base Quicklinks …" at bounding box center [358, 40] width 717 height 874
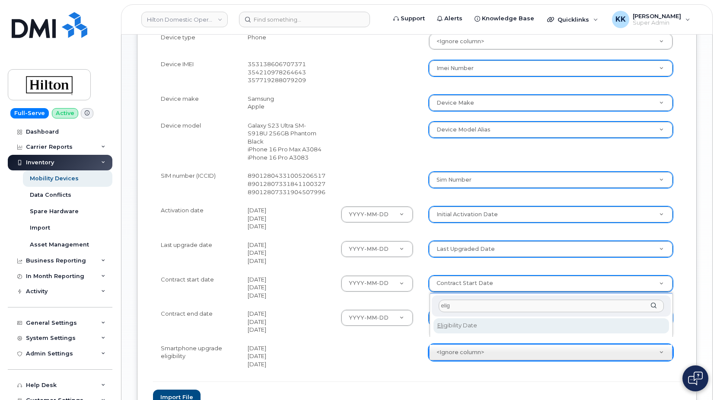
type input "elig"
select select "eligibility_date"
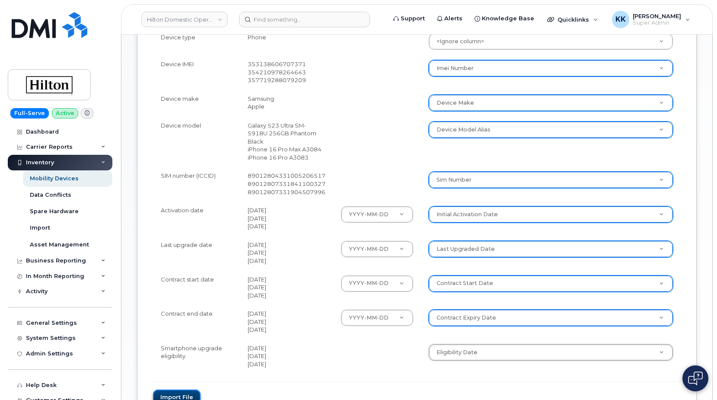
click at [184, 390] on button "Import file" at bounding box center [177, 397] width 48 height 16
